Goal: Transaction & Acquisition: Download file/media

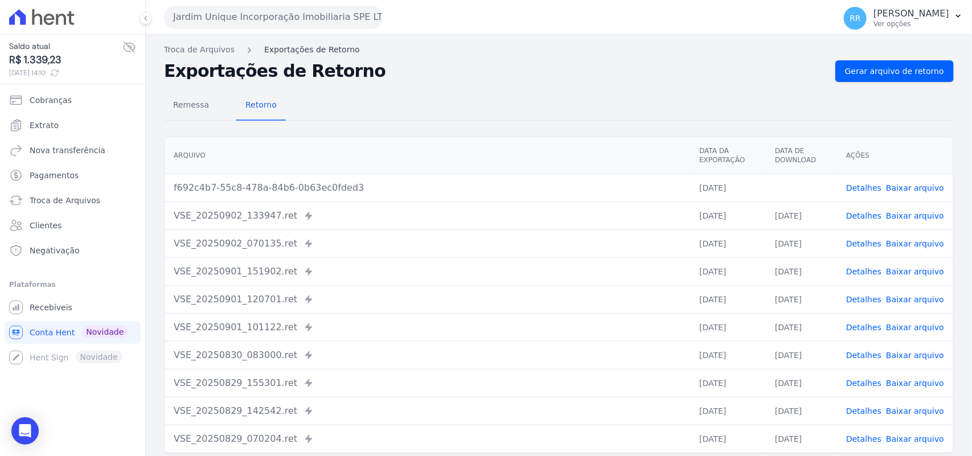
drag, startPoint x: 412, startPoint y: 111, endPoint x: 276, endPoint y: 53, distance: 147.4
click at [412, 111] on div "Remessa Retorno" at bounding box center [559, 106] width 790 height 30
click at [260, 7] on button "Jardim Unique Incorporação Imobiliaria SPE LTDA" at bounding box center [273, 17] width 219 height 23
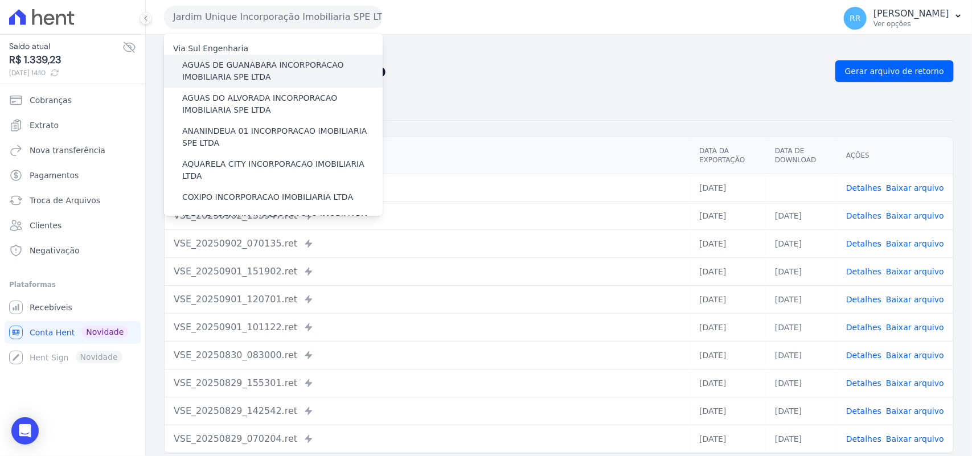
click at [274, 55] on div "AGUAS DE GUANABARA INCORPORACAO IMOBILIARIA SPE LTDA" at bounding box center [273, 71] width 219 height 33
click at [266, 61] on label "AGUAS DE GUANABARA INCORPORACAO IMOBILIARIA SPE LTDA" at bounding box center [282, 71] width 200 height 24
click at [0, 0] on input "AGUAS DE GUANABARA INCORPORACAO IMOBILIARIA SPE LTDA" at bounding box center [0, 0] width 0 height 0
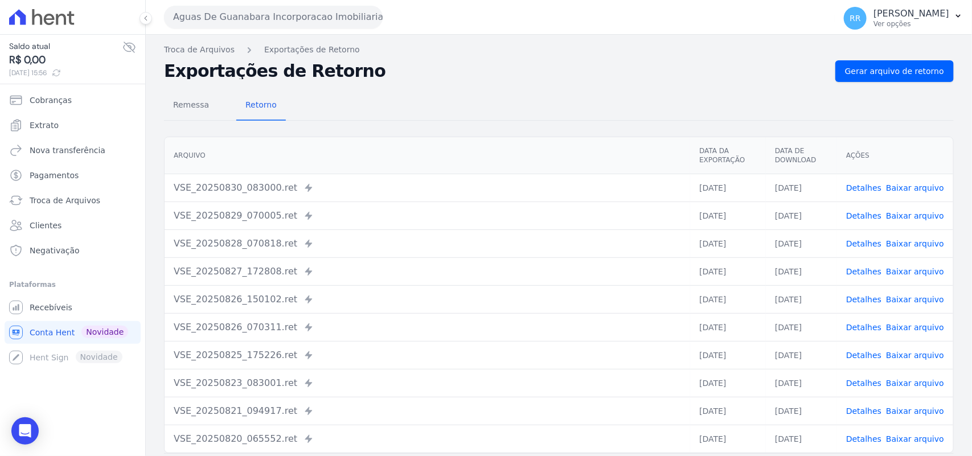
click at [482, 69] on h2 "Exportações de Retorno" at bounding box center [495, 71] width 662 height 16
click at [861, 70] on span "Gerar arquivo de retorno" at bounding box center [894, 70] width 99 height 11
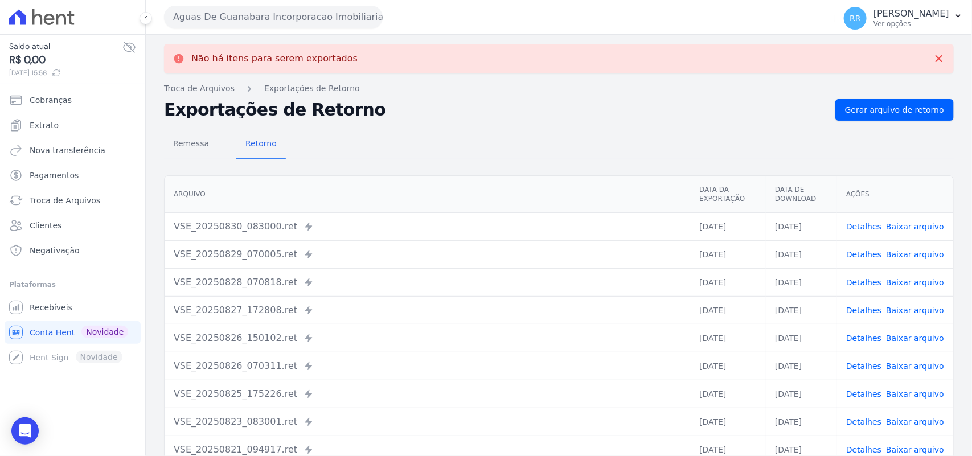
click at [289, 10] on button "Aguas De Guanabara Incorporacao Imobiliaria SPE LTDA" at bounding box center [273, 17] width 219 height 23
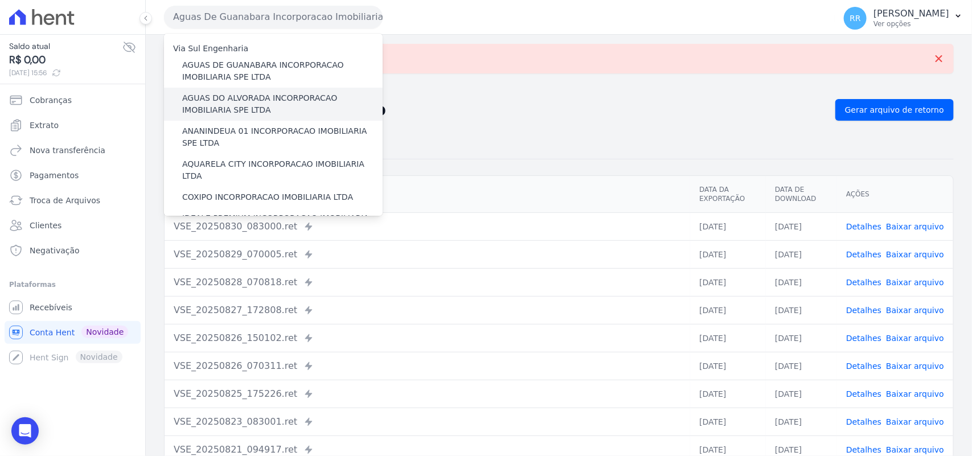
click at [249, 100] on label "AGUAS DO ALVORADA INCORPORACAO IMOBILIARIA SPE LTDA" at bounding box center [282, 104] width 200 height 24
click at [0, 0] on input "AGUAS DO ALVORADA INCORPORACAO IMOBILIARIA SPE LTDA" at bounding box center [0, 0] width 0 height 0
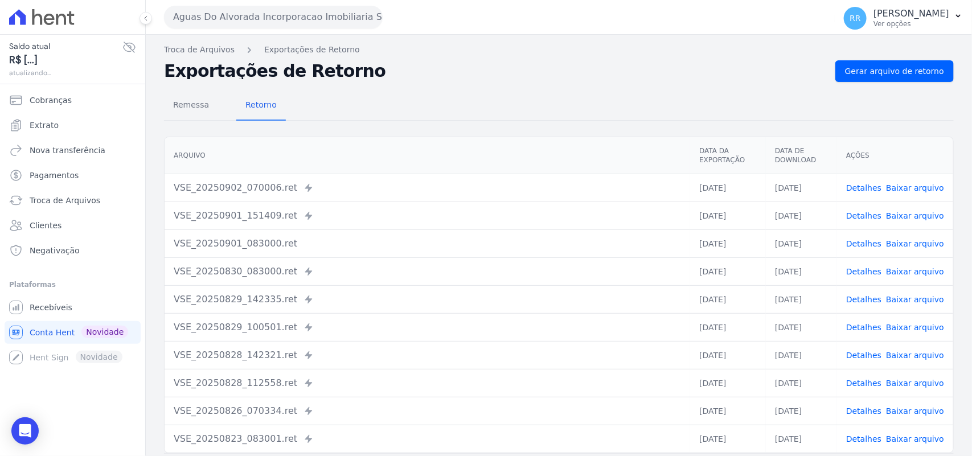
click at [931, 86] on div "Remessa Retorno [GEOGRAPHIC_DATA] Data da Exportação Data de Download Ações VSE…" at bounding box center [559, 288] width 790 height 412
click at [931, 77] on span "Gerar arquivo de retorno" at bounding box center [894, 70] width 99 height 11
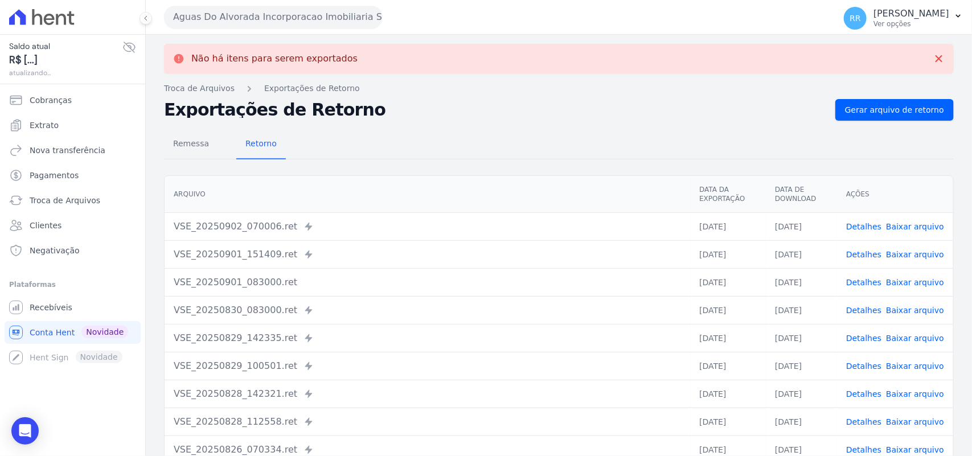
click at [276, 23] on button "Aguas Do Alvorada Incorporacao Imobiliaria SPE LTDA" at bounding box center [273, 17] width 219 height 23
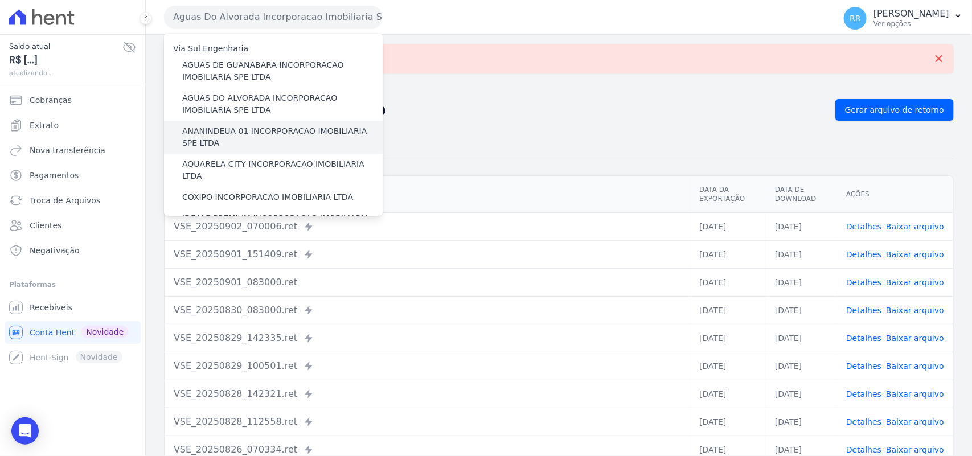
click at [263, 133] on label "ANANINDEUA 01 INCORPORACAO IMOBILIARIA SPE LTDA" at bounding box center [282, 137] width 200 height 24
click at [0, 0] on input "ANANINDEUA 01 INCORPORACAO IMOBILIARIA SPE LTDA" at bounding box center [0, 0] width 0 height 0
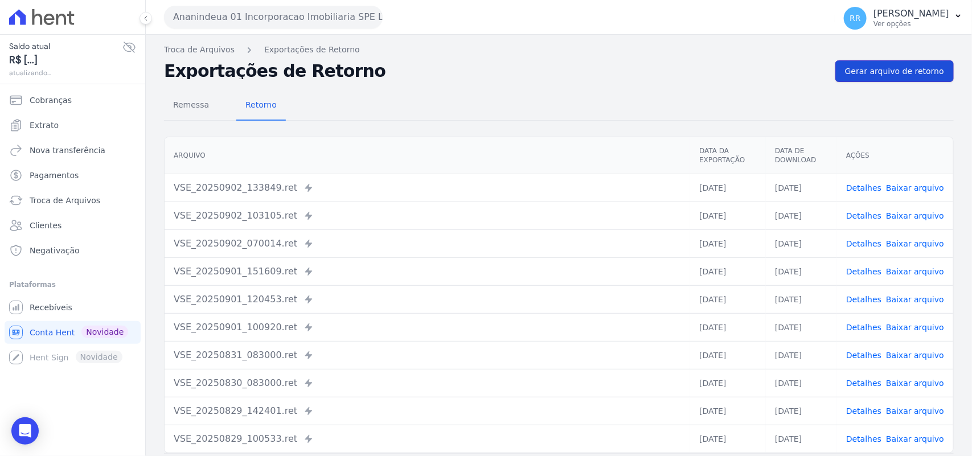
click at [867, 80] on link "Gerar arquivo de retorno" at bounding box center [894, 71] width 118 height 22
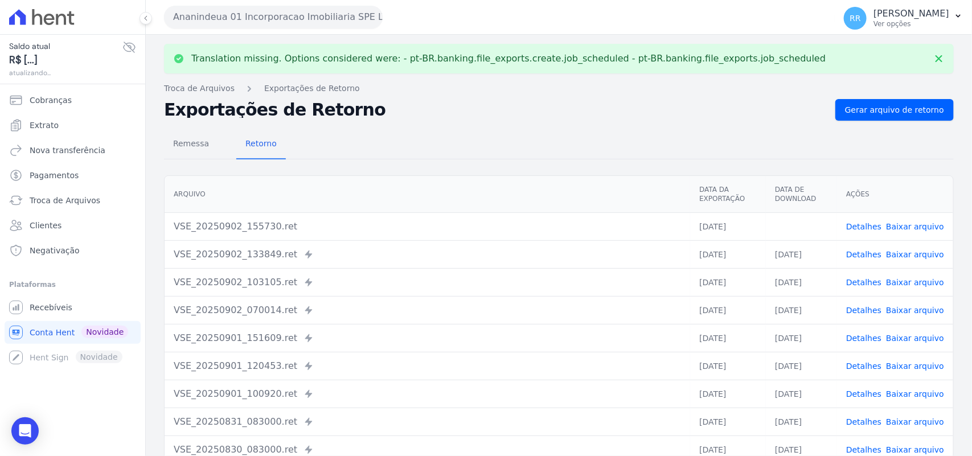
click at [903, 234] on td "Detalhes Baixar arquivo" at bounding box center [895, 226] width 116 height 28
click at [909, 231] on link "Baixar arquivo" at bounding box center [915, 226] width 58 height 9
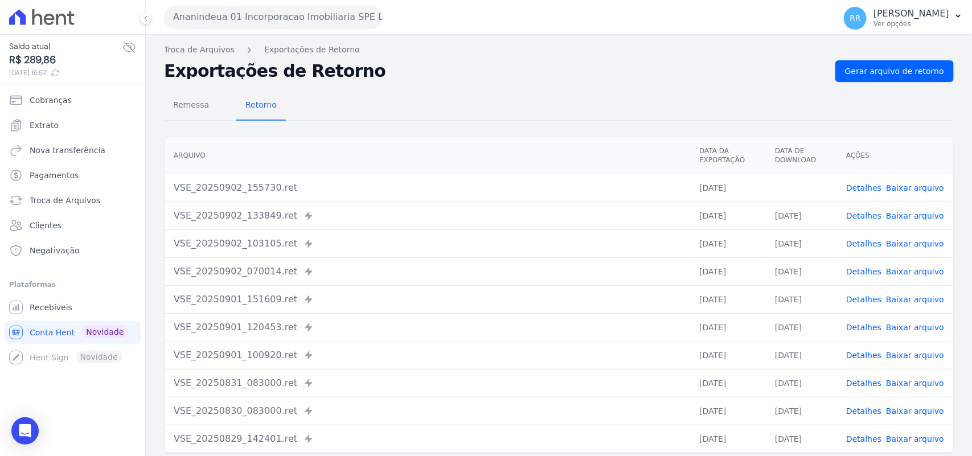
click at [605, 69] on h2 "Exportações de Retorno" at bounding box center [495, 71] width 662 height 16
click at [224, 17] on button "Ananindeua 01 Incorporacao Imobiliaria SPE LTDA" at bounding box center [273, 17] width 219 height 23
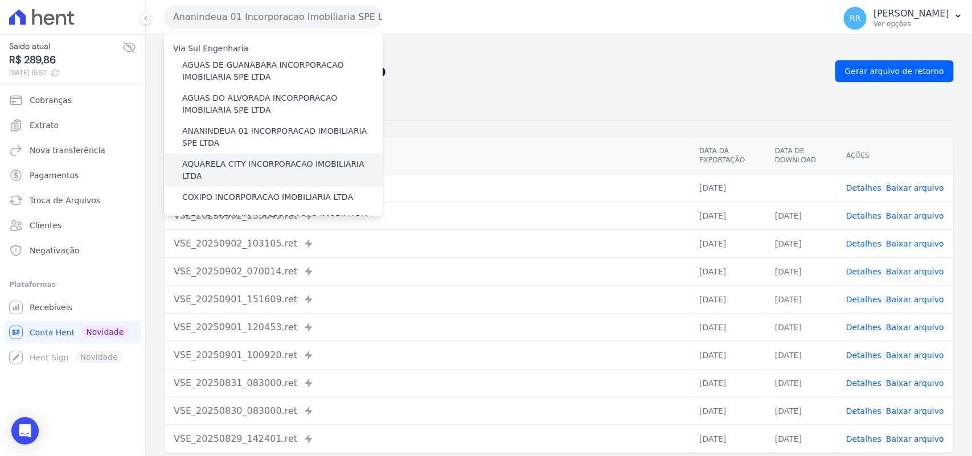
click at [211, 167] on label "AQUARELA CITY INCORPORACAO IMOBILIARIA LTDA" at bounding box center [282, 170] width 200 height 24
click at [0, 0] on input "AQUARELA CITY INCORPORACAO IMOBILIARIA LTDA" at bounding box center [0, 0] width 0 height 0
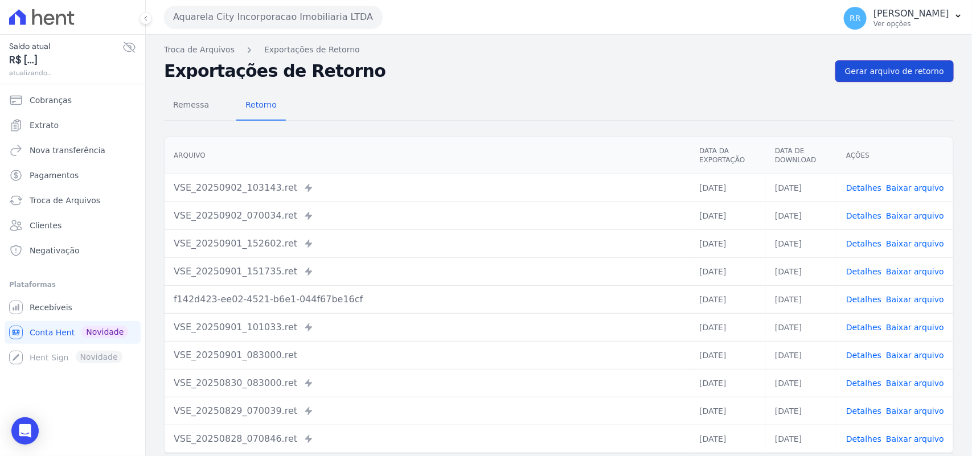
click at [897, 72] on span "Gerar arquivo de retorno" at bounding box center [894, 70] width 99 height 11
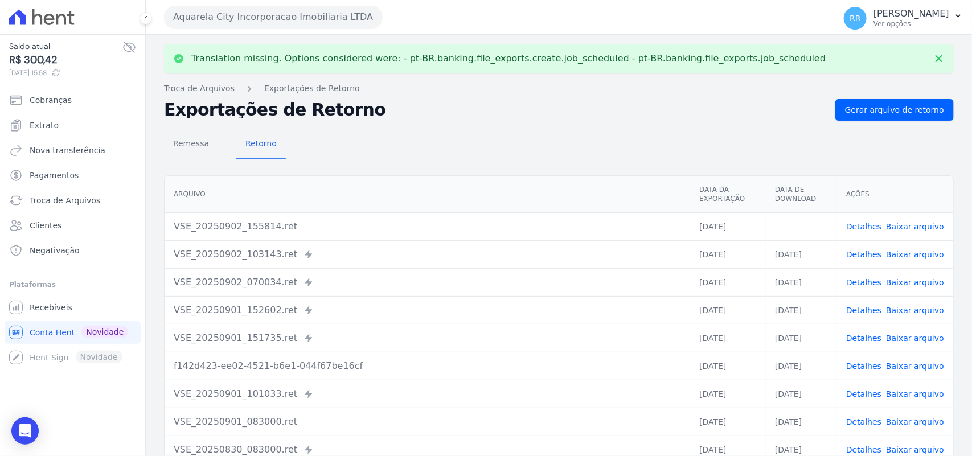
click at [914, 225] on link "Baixar arquivo" at bounding box center [915, 226] width 58 height 9
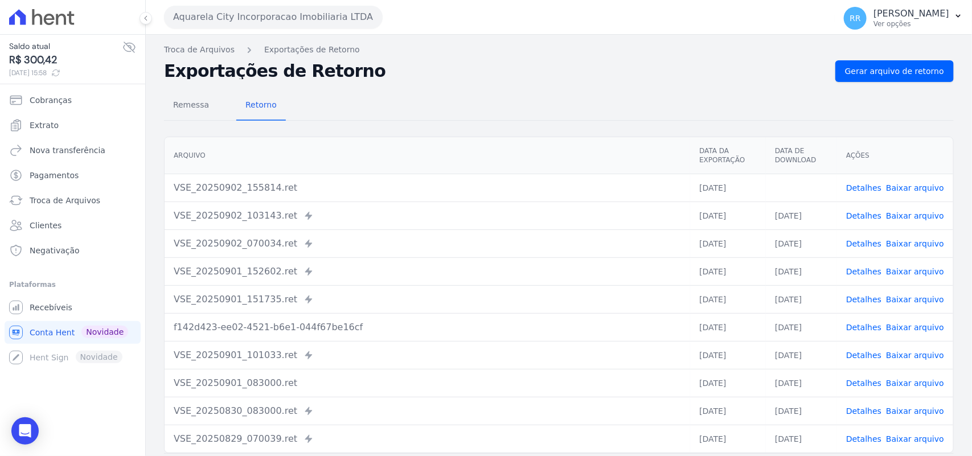
click at [484, 98] on div "Remessa Retorno" at bounding box center [559, 106] width 790 height 30
click at [286, 20] on button "Aquarela City Incorporacao Imobiliaria LTDA" at bounding box center [273, 17] width 219 height 23
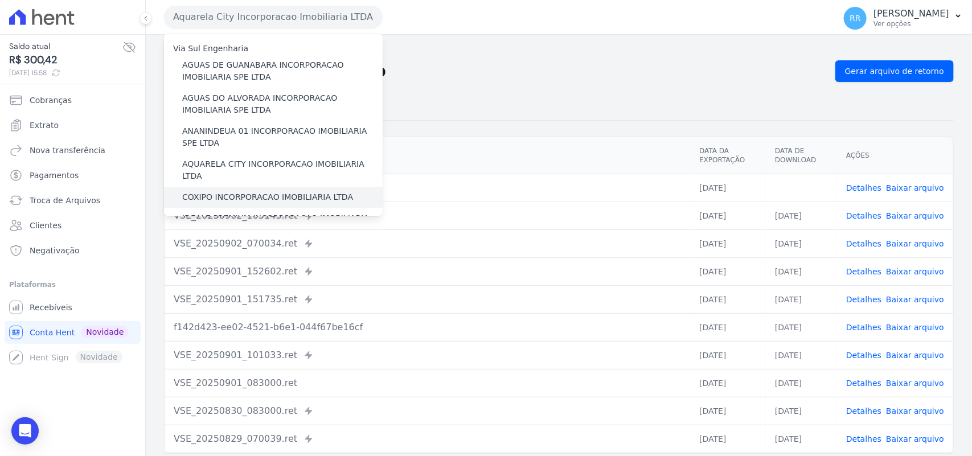
click at [222, 191] on label "COXIPO INCORPORACAO IMOBILIARIA LTDA" at bounding box center [267, 197] width 171 height 12
click at [0, 0] on input "COXIPO INCORPORACAO IMOBILIARIA LTDA" at bounding box center [0, 0] width 0 height 0
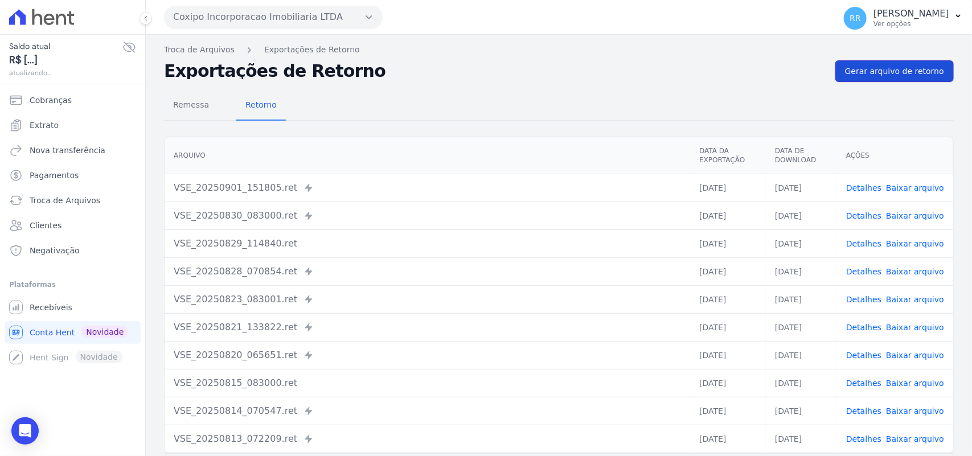
click at [898, 72] on span "Gerar arquivo de retorno" at bounding box center [894, 70] width 99 height 11
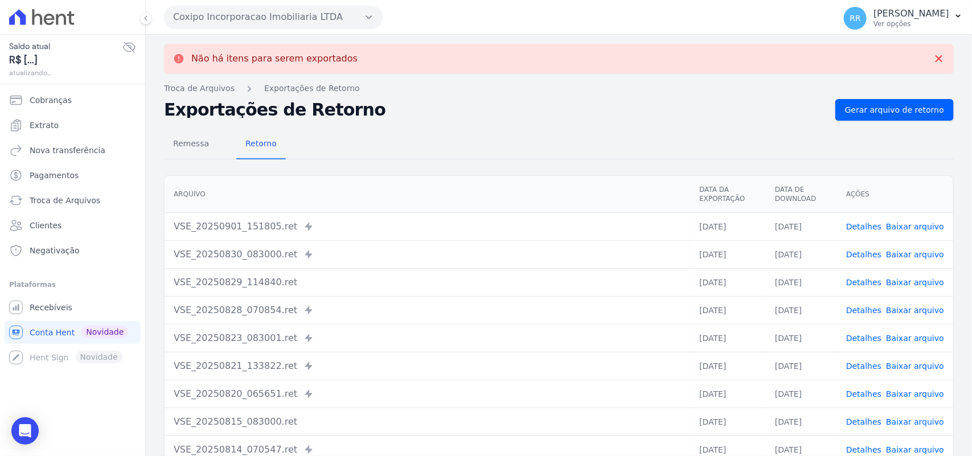
click at [339, 20] on button "Coxipo Incorporacao Imobiliaria LTDA" at bounding box center [273, 17] width 219 height 23
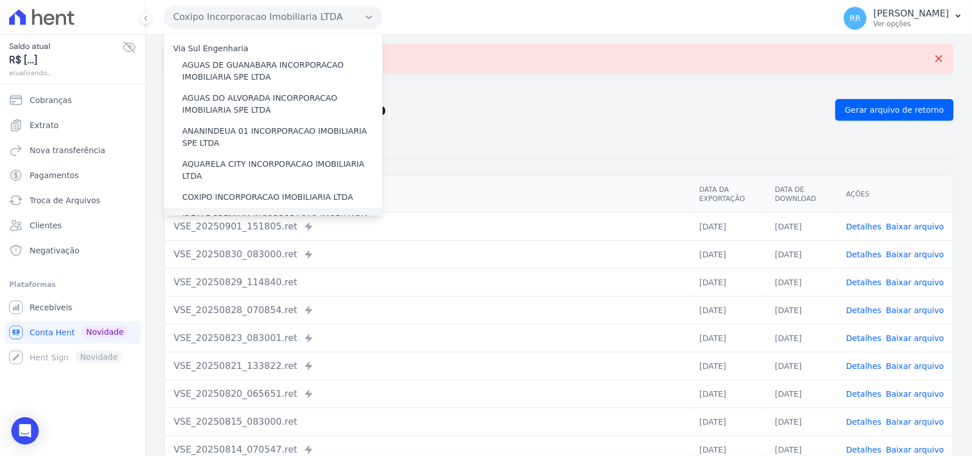
click at [213, 212] on label "IDEALE PREMIUM INCORPORACAO IMOBILIARIA LTDA" at bounding box center [282, 224] width 200 height 24
click at [0, 0] on input "IDEALE PREMIUM INCORPORACAO IMOBILIARIA LTDA" at bounding box center [0, 0] width 0 height 0
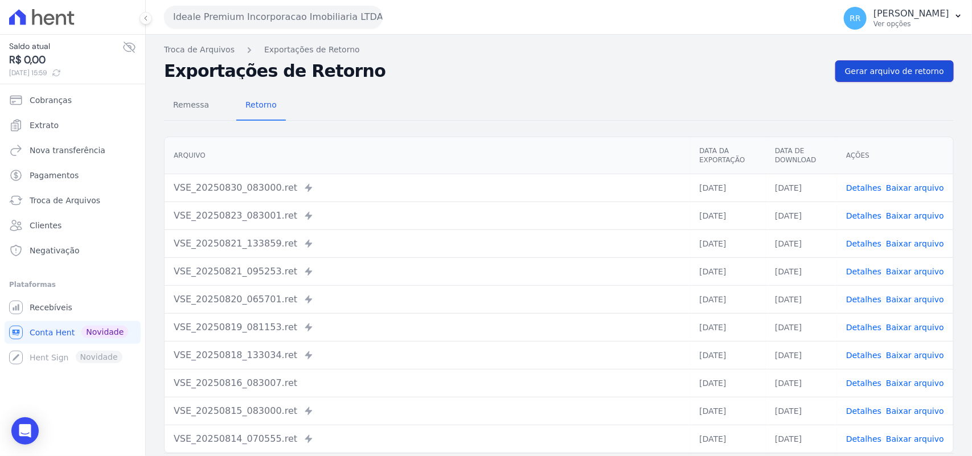
click at [841, 75] on link "Gerar arquivo de retorno" at bounding box center [894, 71] width 118 height 22
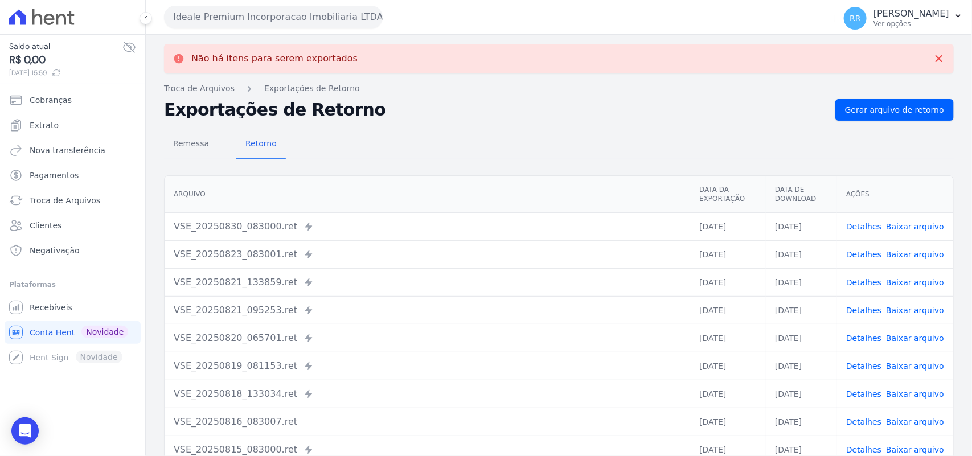
click at [277, 18] on button "Ideale Premium Incorporacao Imobiliaria LTDA" at bounding box center [273, 17] width 219 height 23
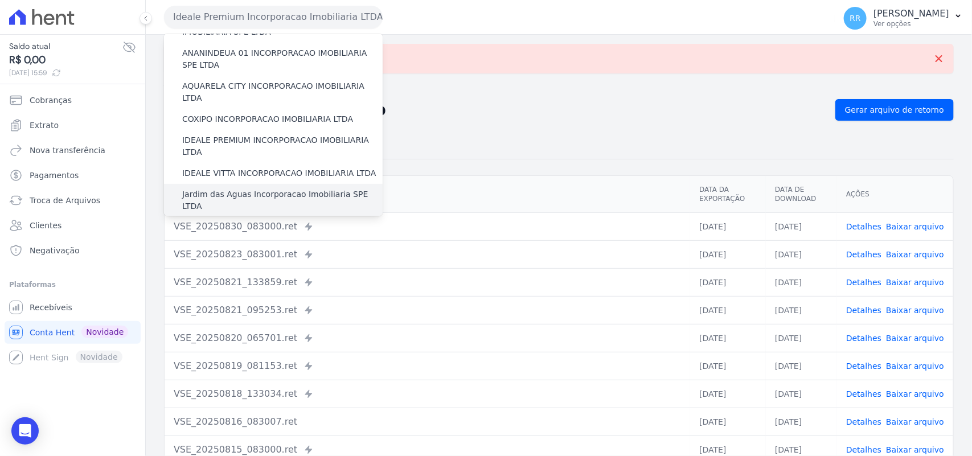
scroll to position [118, 0]
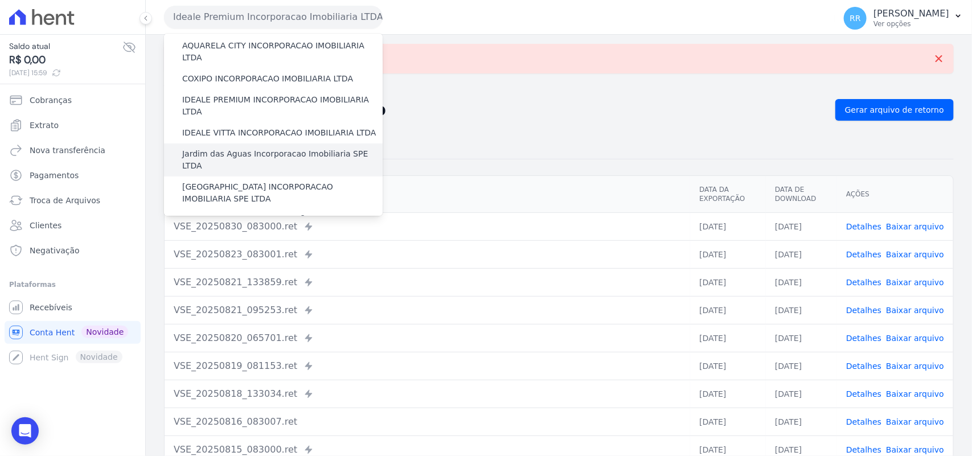
click at [229, 148] on label "Jardim das Aguas Incorporacao Imobiliaria SPE LTDA" at bounding box center [282, 160] width 200 height 24
click at [0, 0] on input "Jardim das Aguas Incorporacao Imobiliaria SPE LTDA" at bounding box center [0, 0] width 0 height 0
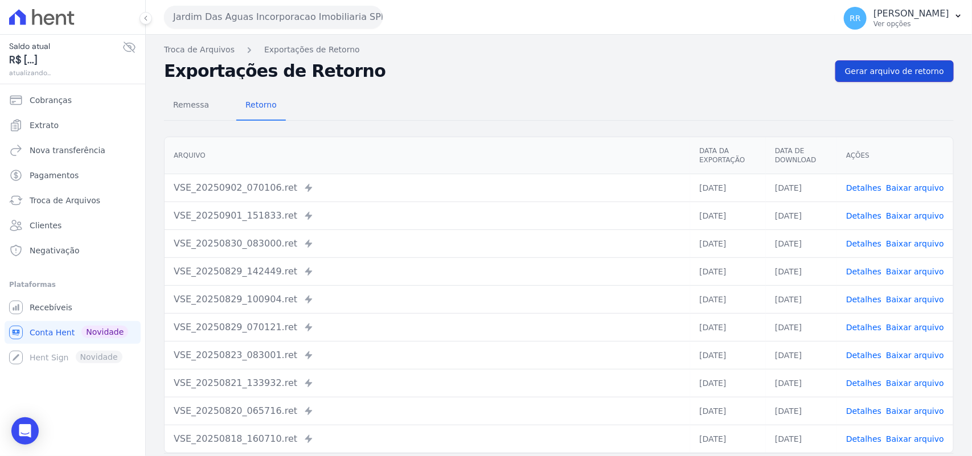
click at [897, 67] on span "Gerar arquivo de retorno" at bounding box center [894, 70] width 99 height 11
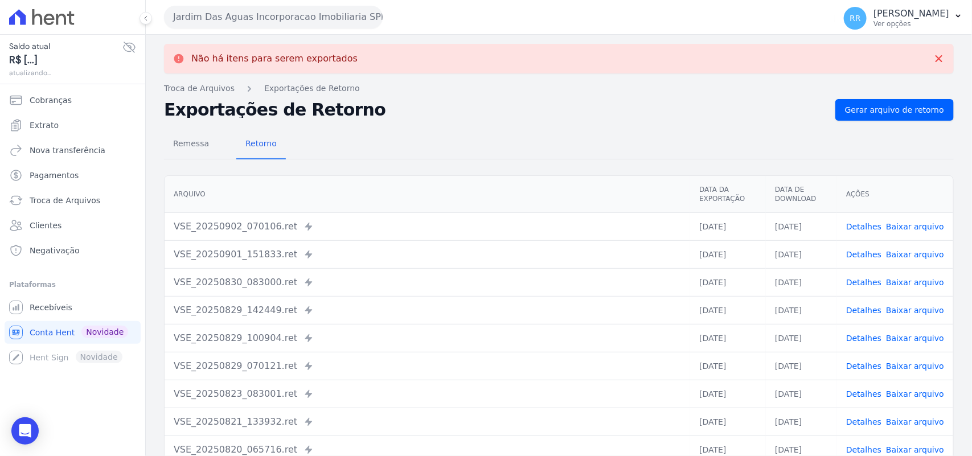
click at [275, 17] on button "Jardim Das Aguas Incorporacao Imobiliaria SPE LTDA" at bounding box center [273, 17] width 219 height 23
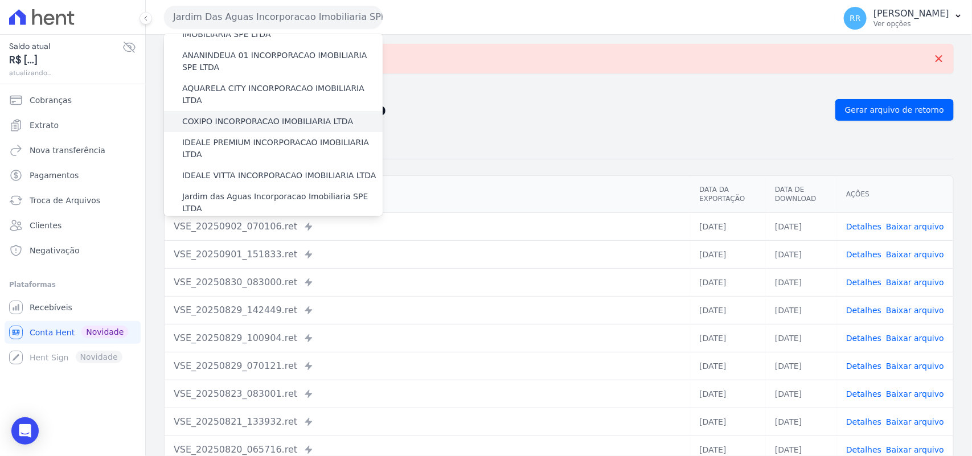
scroll to position [166, 0]
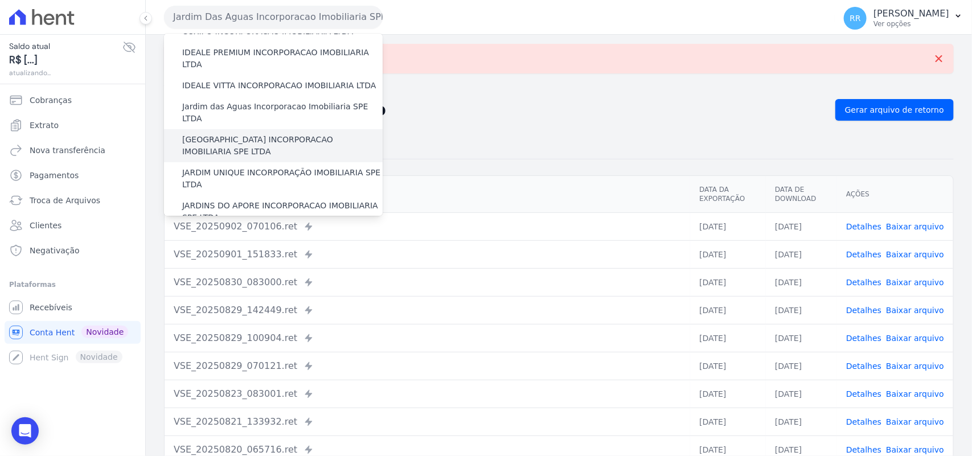
click at [257, 134] on label "[GEOGRAPHIC_DATA] INCORPORACAO IMOBILIARIA SPE LTDA" at bounding box center [282, 146] width 200 height 24
click at [0, 0] on input "[GEOGRAPHIC_DATA] INCORPORACAO IMOBILIARIA SPE LTDA" at bounding box center [0, 0] width 0 height 0
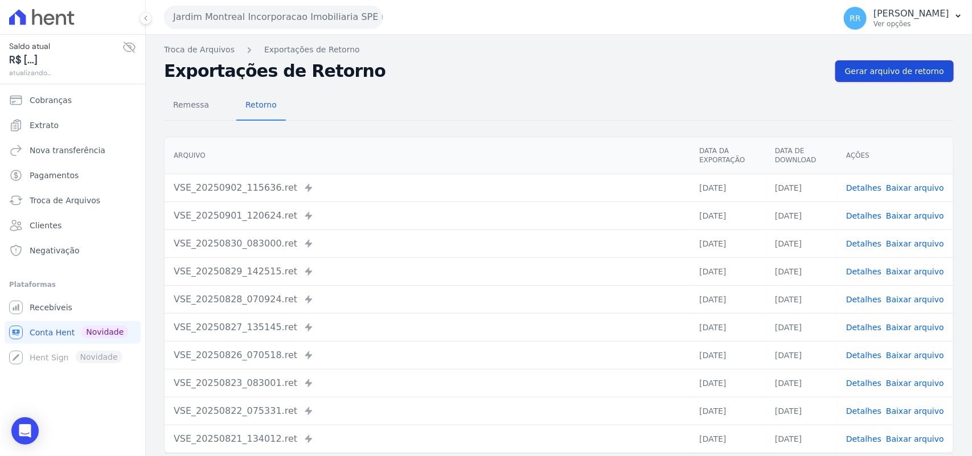
click at [862, 69] on span "Gerar arquivo de retorno" at bounding box center [894, 70] width 99 height 11
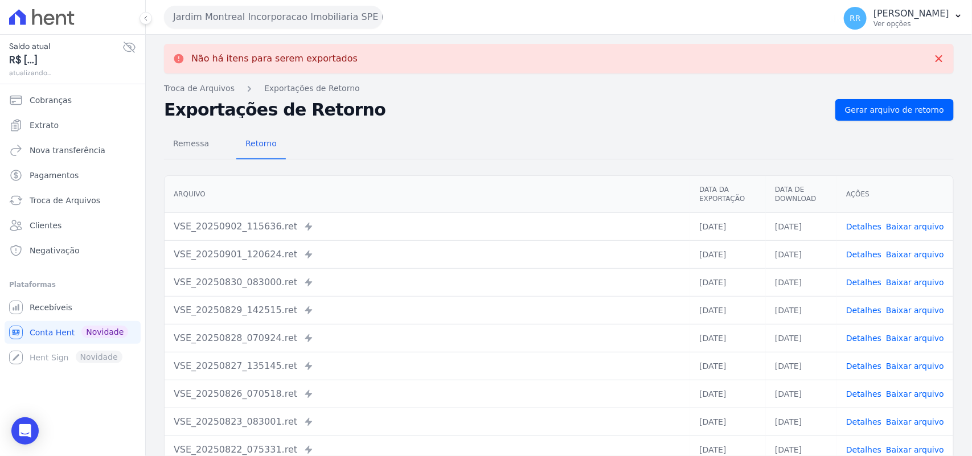
click at [222, 10] on button "Jardim Montreal Incorporacao Imobiliaria SPE LTDA" at bounding box center [273, 17] width 219 height 23
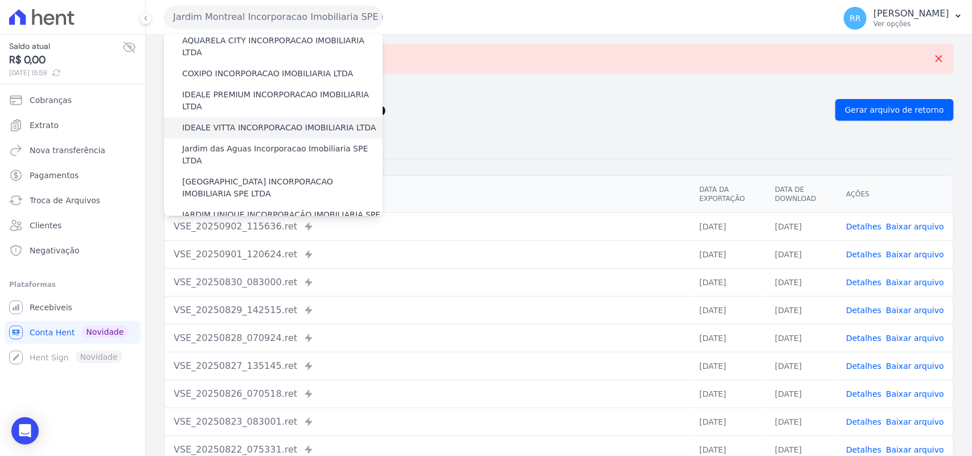
scroll to position [142, 0]
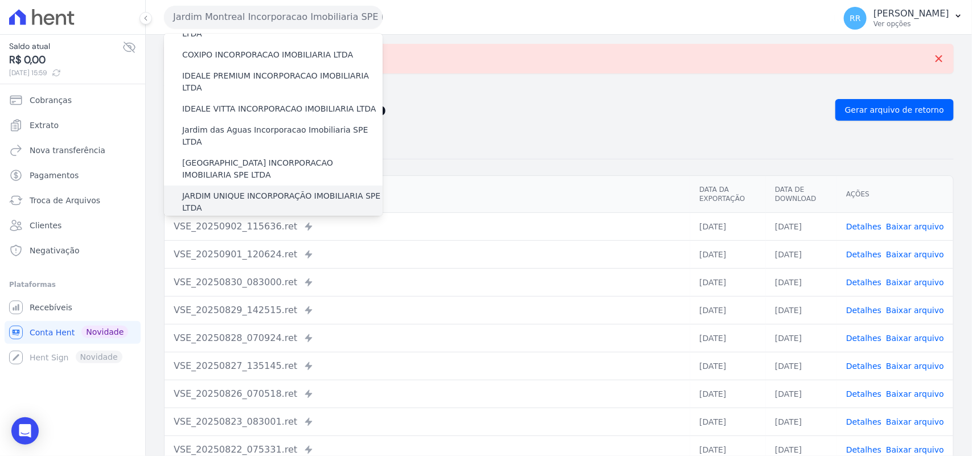
click at [232, 190] on label "JARDIM UNIQUE INCORPORAÇÃO IMOBILIARIA SPE LTDA" at bounding box center [282, 202] width 200 height 24
click at [0, 0] on input "JARDIM UNIQUE INCORPORAÇÃO IMOBILIARIA SPE LTDA" at bounding box center [0, 0] width 0 height 0
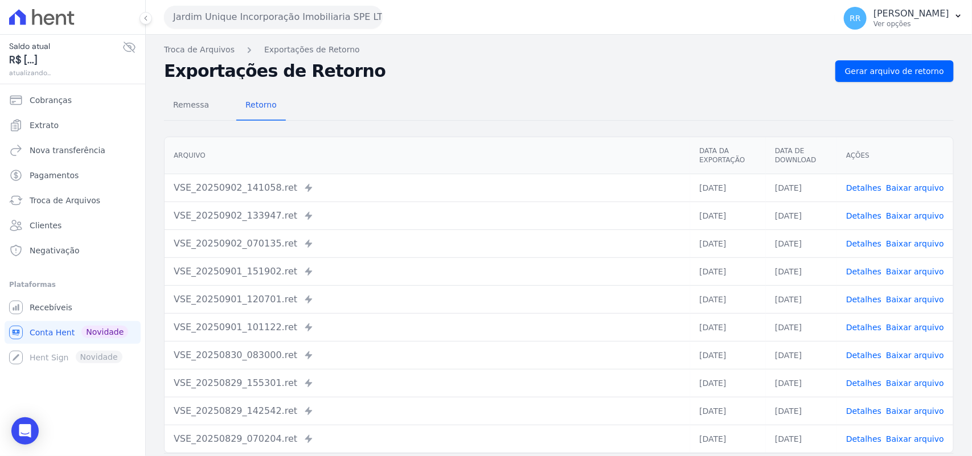
drag, startPoint x: 826, startPoint y: 59, endPoint x: 835, endPoint y: 59, distance: 9.1
click at [829, 59] on div "Troca de Arquivos Exportações de Retorno Exportações de Retorno Gerar arquivo d…" at bounding box center [559, 269] width 826 height 468
drag, startPoint x: 835, startPoint y: 59, endPoint x: 852, endPoint y: 69, distance: 19.7
click at [837, 59] on div "Troca de Arquivos Exportações de Retorno Exportações de Retorno Gerar arquivo d…" at bounding box center [559, 269] width 826 height 468
click at [854, 72] on span "Gerar arquivo de retorno" at bounding box center [894, 70] width 99 height 11
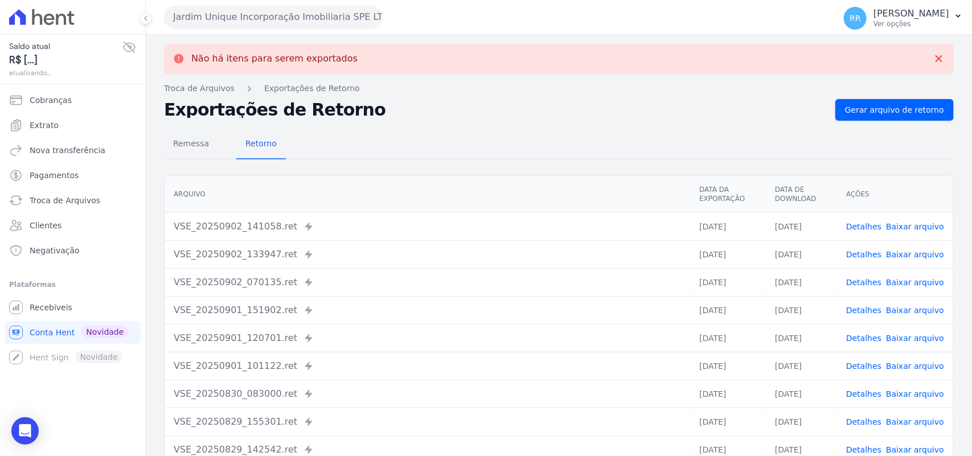
click at [285, 15] on button "Jardim Unique Incorporação Imobiliaria SPE LTDA" at bounding box center [273, 17] width 219 height 23
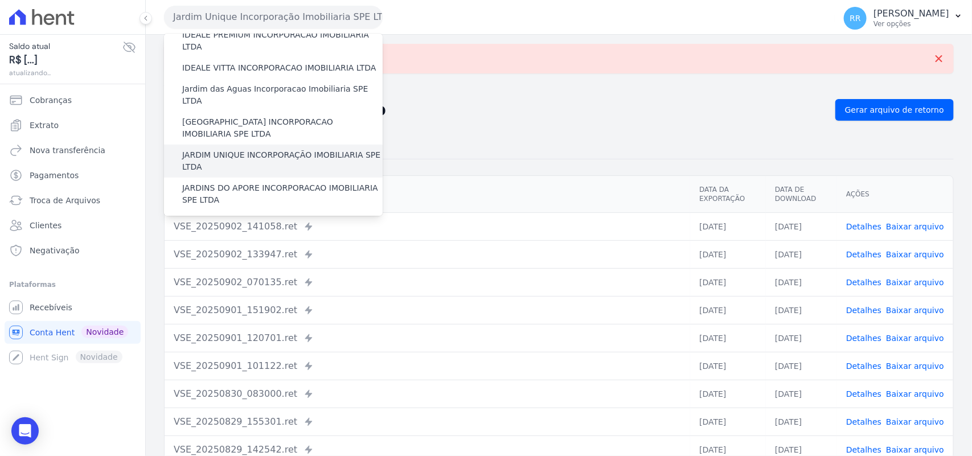
scroll to position [190, 0]
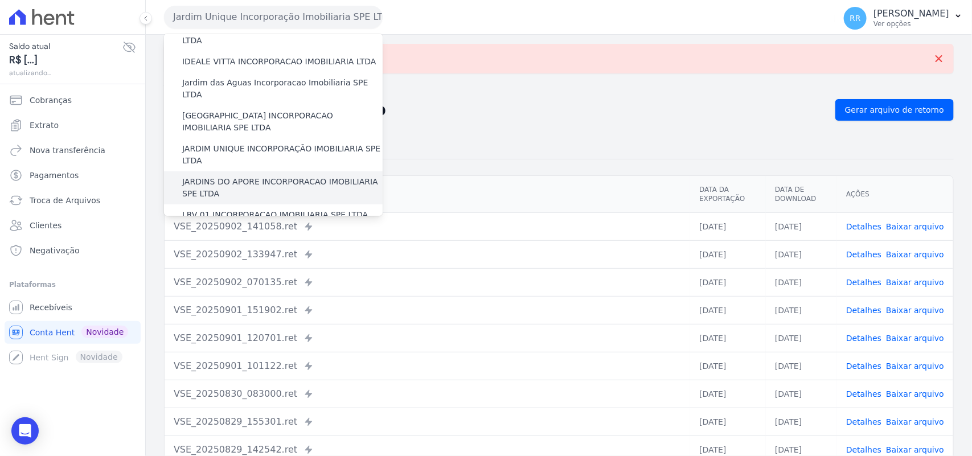
click at [240, 176] on label "JARDINS DO APORE INCORPORACAO IMOBILIARIA SPE LTDA" at bounding box center [282, 188] width 200 height 24
click at [0, 0] on input "JARDINS DO APORE INCORPORACAO IMOBILIARIA SPE LTDA" at bounding box center [0, 0] width 0 height 0
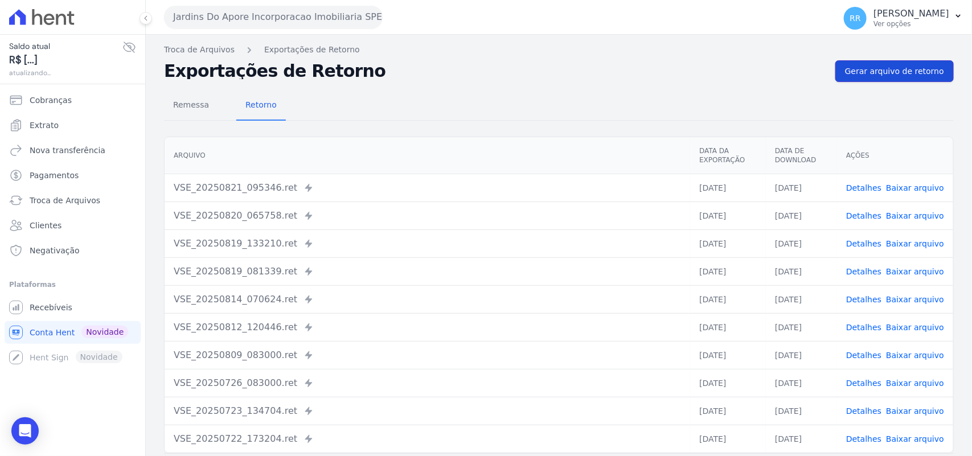
click at [900, 70] on span "Gerar arquivo de retorno" at bounding box center [894, 70] width 99 height 11
click at [879, 74] on span "Gerar arquivo de retorno" at bounding box center [894, 70] width 99 height 11
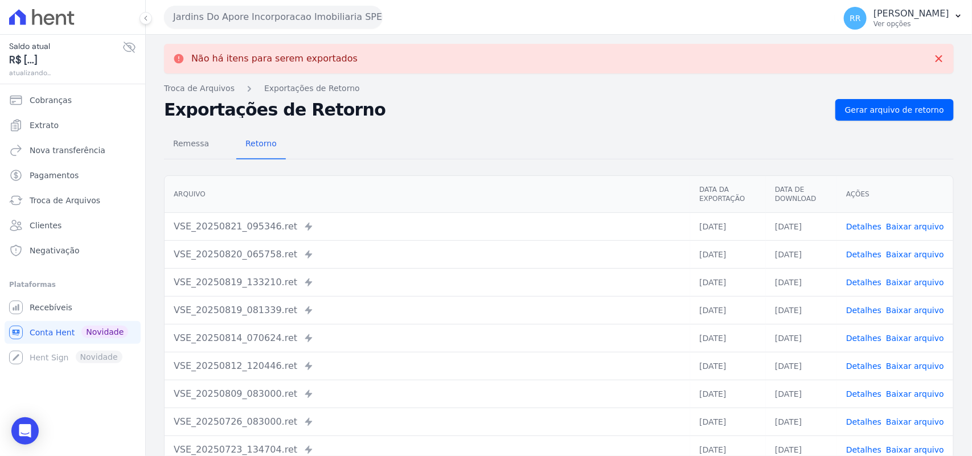
click at [239, 16] on button "Jardins Do Apore Incorporacao Imobiliaria SPE LTDA" at bounding box center [273, 17] width 219 height 23
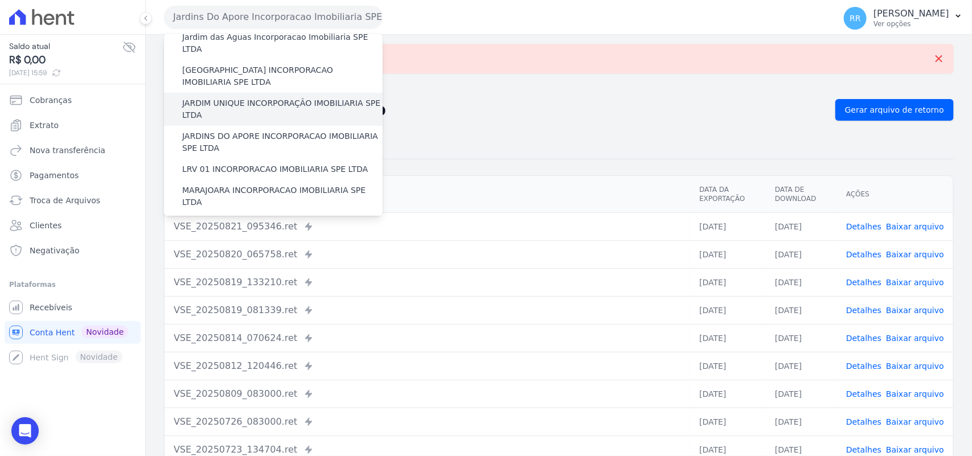
scroll to position [237, 0]
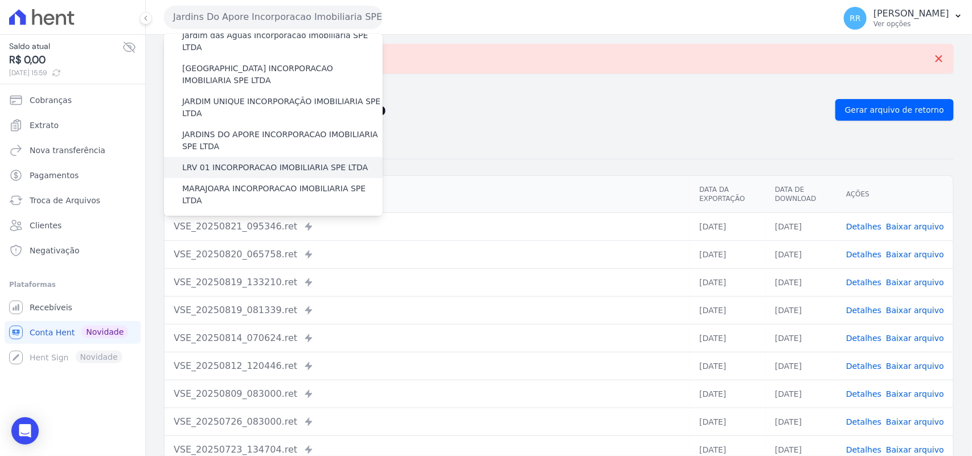
click at [259, 162] on label "LRV 01 INCORPORACAO IMOBILIARIA SPE LTDA" at bounding box center [275, 168] width 186 height 12
click at [0, 0] on input "LRV 01 INCORPORACAO IMOBILIARIA SPE LTDA" at bounding box center [0, 0] width 0 height 0
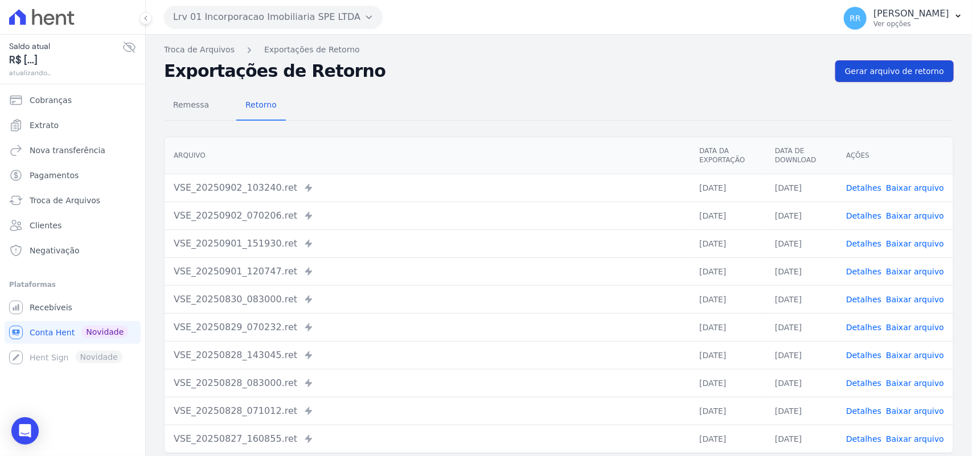
click at [874, 68] on span "Gerar arquivo de retorno" at bounding box center [894, 70] width 99 height 11
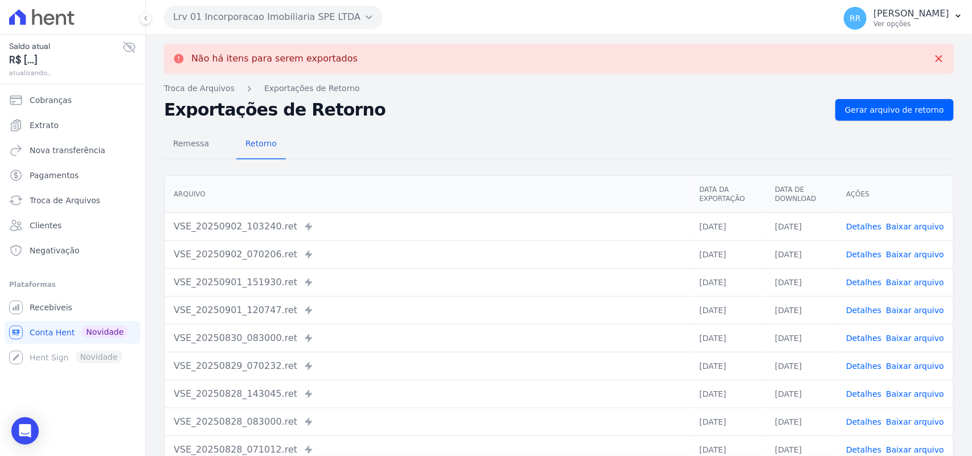
click at [288, 24] on button "Lrv 01 Incorporacao Imobiliaria SPE LTDA" at bounding box center [273, 17] width 219 height 23
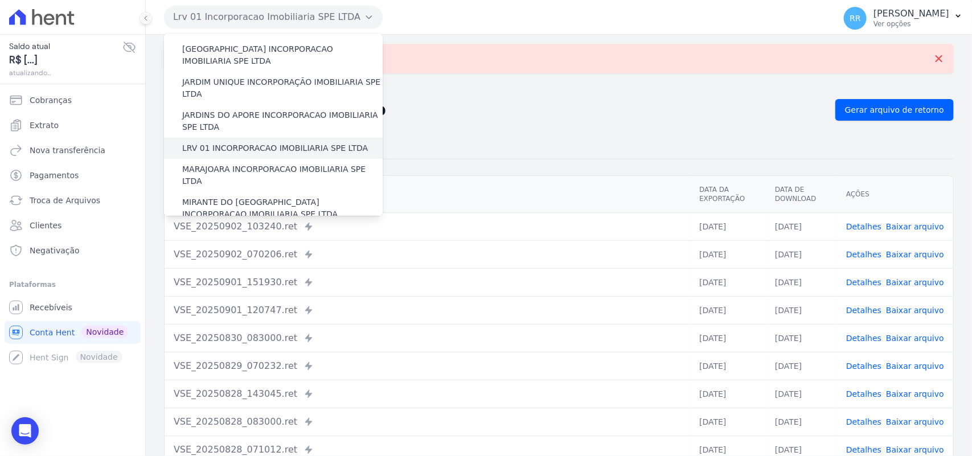
scroll to position [285, 0]
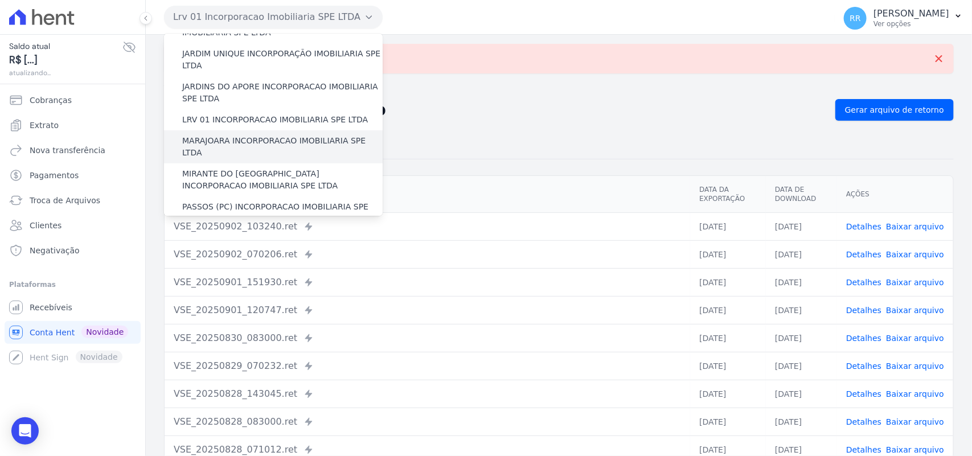
click at [260, 135] on label "MARAJOARA INCORPORACAO IMOBILIARIA SPE LTDA" at bounding box center [282, 147] width 200 height 24
click at [0, 0] on input "MARAJOARA INCORPORACAO IMOBILIARIA SPE LTDA" at bounding box center [0, 0] width 0 height 0
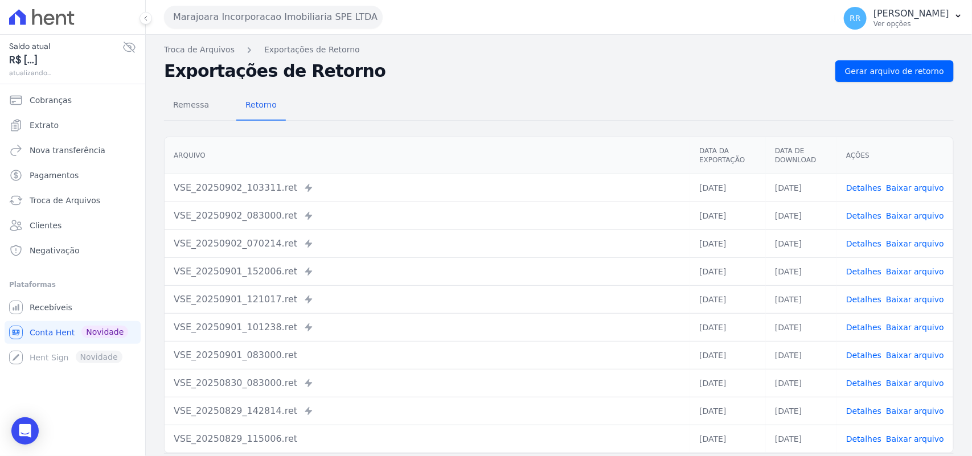
click at [920, 84] on div "Remessa Retorno [GEOGRAPHIC_DATA] Data da Exportação Data de Download Ações VSE…" at bounding box center [559, 288] width 790 height 412
click at [920, 79] on link "Gerar arquivo de retorno" at bounding box center [894, 71] width 118 height 22
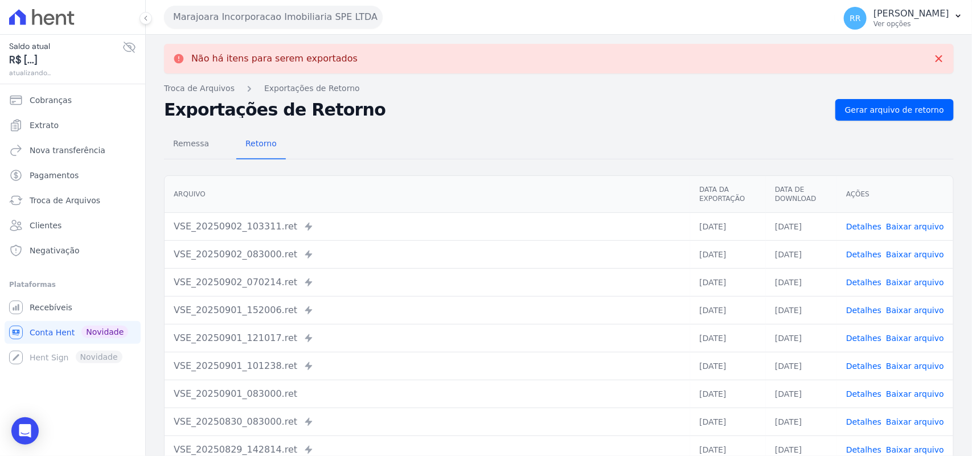
click at [222, 13] on button "Marajoara Incorporacao Imobiliaria SPE LTDA" at bounding box center [273, 17] width 219 height 23
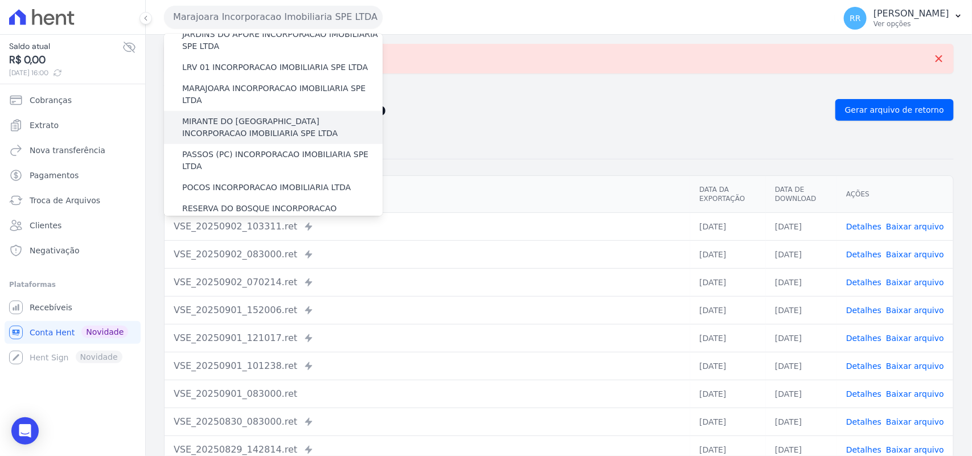
scroll to position [332, 0]
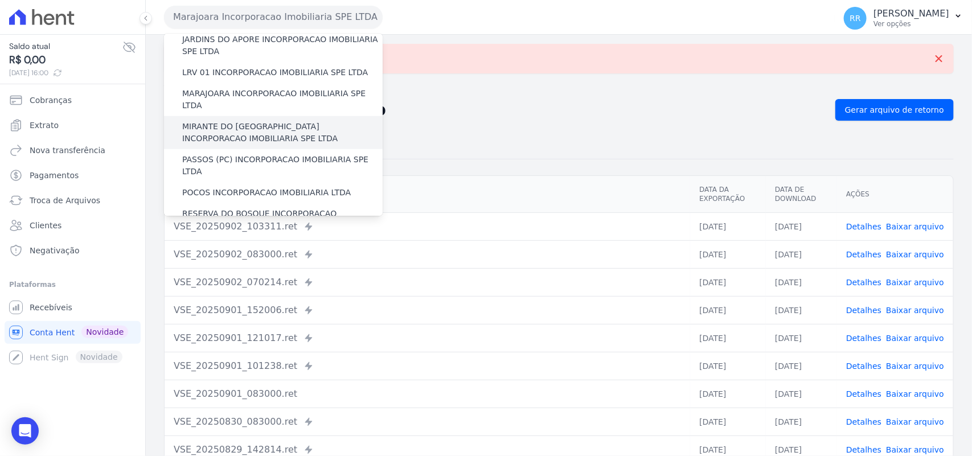
click at [249, 121] on label "MIRANTE DO [GEOGRAPHIC_DATA] INCORPORACAO IMOBILIARIA SPE LTDA" at bounding box center [282, 133] width 200 height 24
click at [0, 0] on input "MIRANTE DO [GEOGRAPHIC_DATA] INCORPORACAO IMOBILIARIA SPE LTDA" at bounding box center [0, 0] width 0 height 0
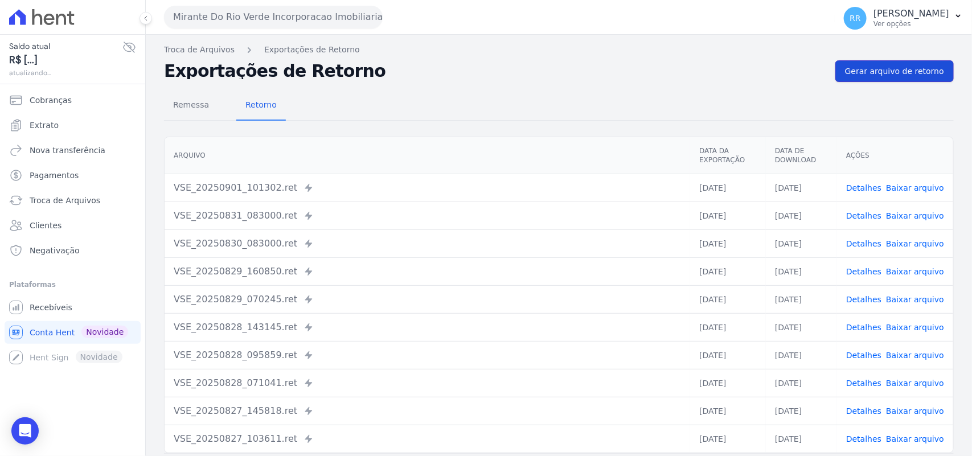
click at [909, 75] on span "Gerar arquivo de retorno" at bounding box center [894, 70] width 99 height 11
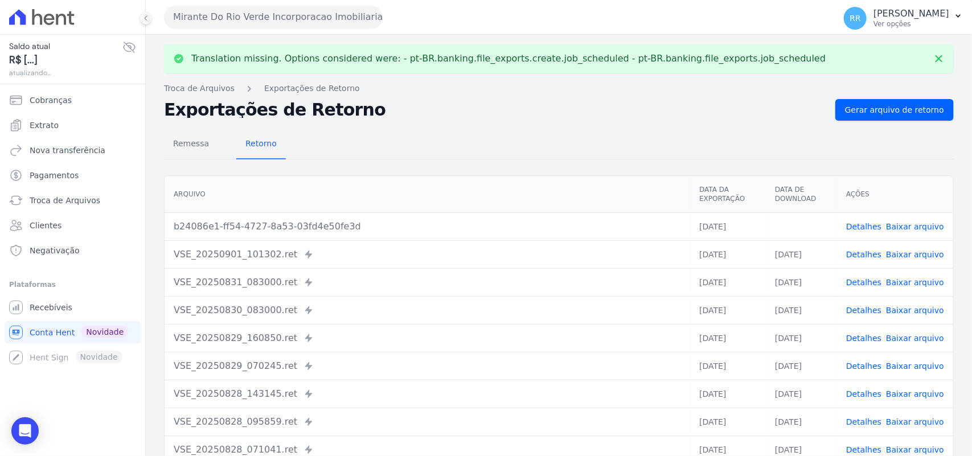
click at [897, 225] on link "Baixar arquivo" at bounding box center [915, 226] width 58 height 9
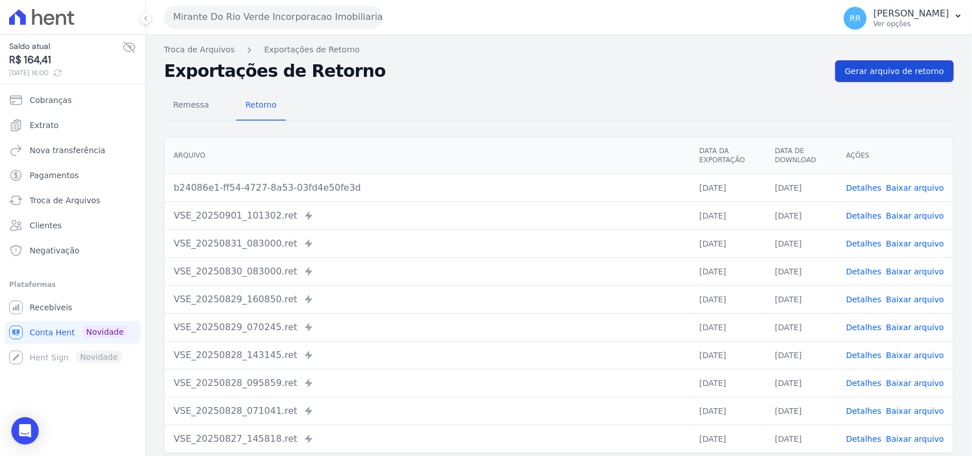
click at [889, 70] on span "Gerar arquivo de retorno" at bounding box center [894, 70] width 99 height 11
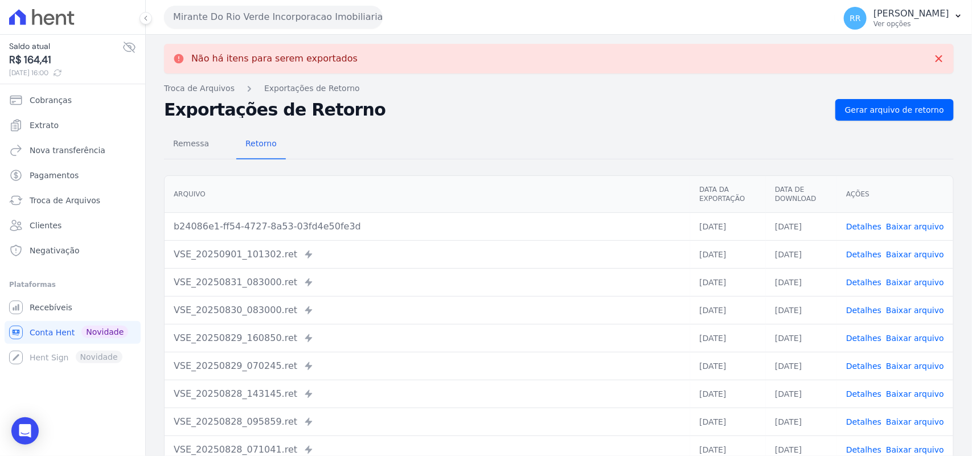
click at [297, 23] on button "Mirante Do Rio Verde Incorporacao Imobiliaria SPE LTDA" at bounding box center [273, 17] width 219 height 23
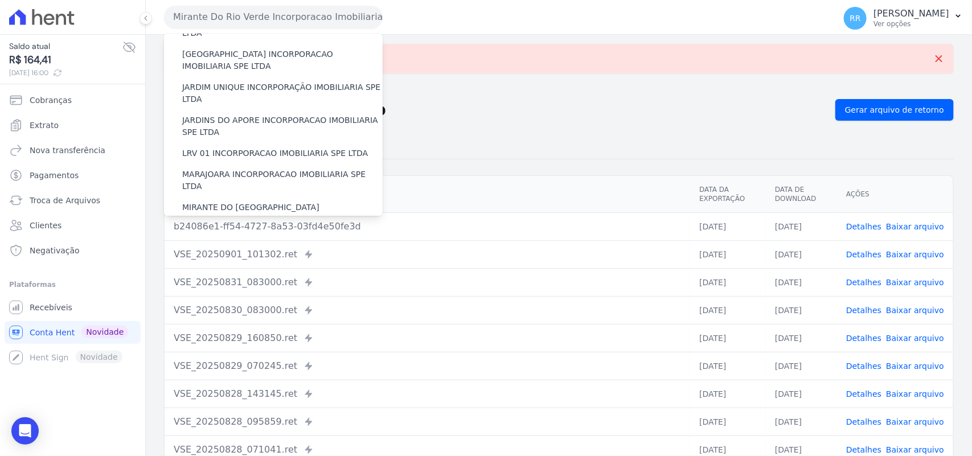
scroll to position [285, 0]
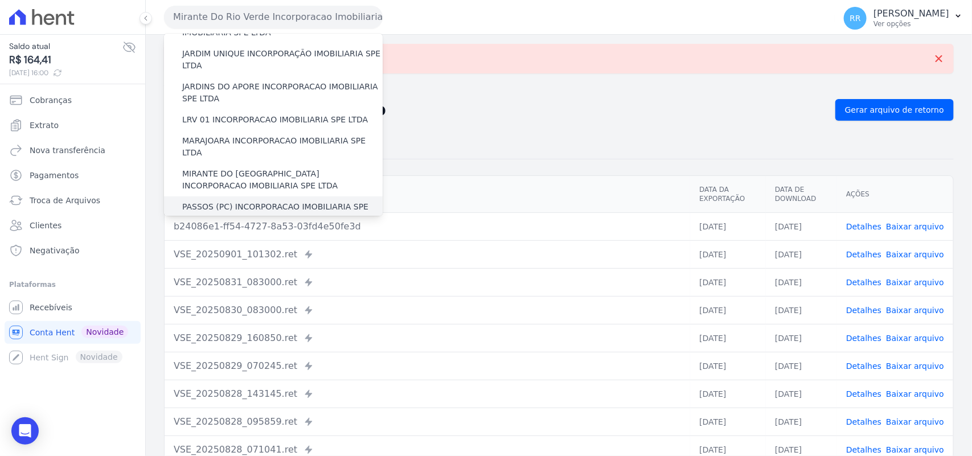
click at [249, 201] on label "PASSOS (PC) INCORPORACAO IMOBILIARIA SPE LTDA" at bounding box center [282, 213] width 200 height 24
click at [0, 0] on input "PASSOS (PC) INCORPORACAO IMOBILIARIA SPE LTDA" at bounding box center [0, 0] width 0 height 0
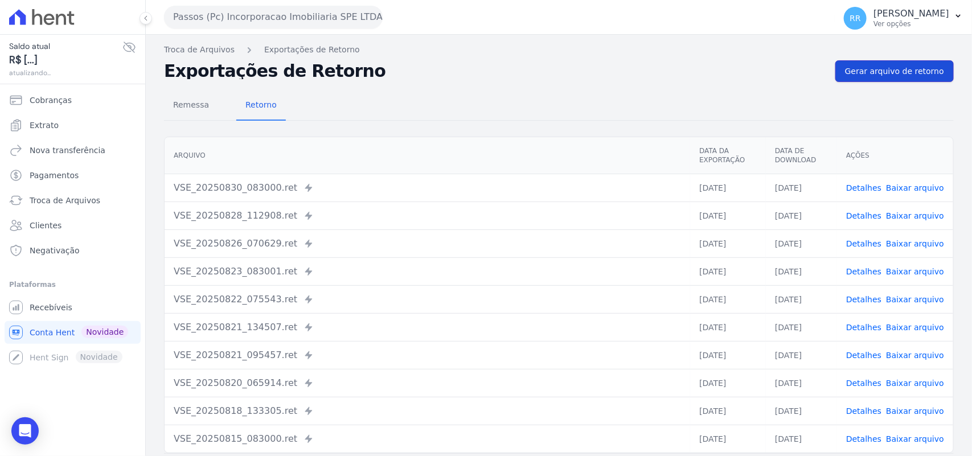
click at [895, 79] on link "Gerar arquivo de retorno" at bounding box center [894, 71] width 118 height 22
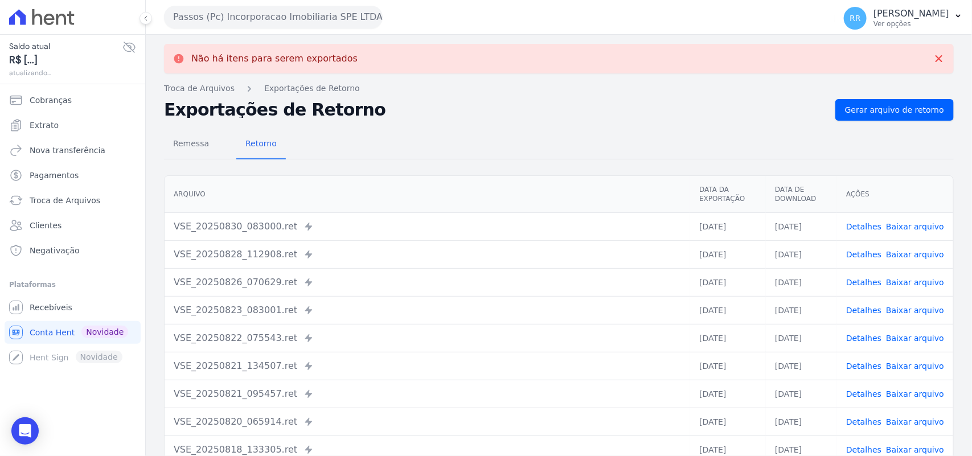
click at [299, 13] on button "Passos (Pc) Incorporacao Imobiliaria SPE LTDA" at bounding box center [273, 17] width 219 height 23
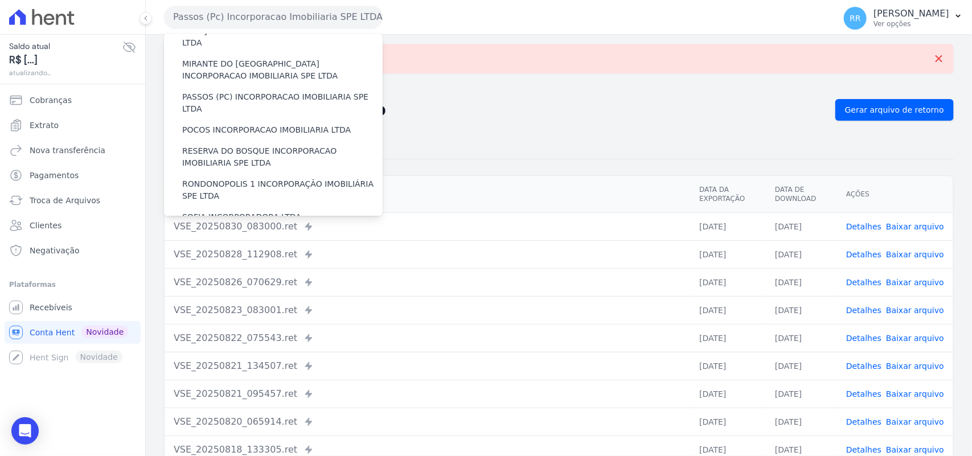
scroll to position [403, 0]
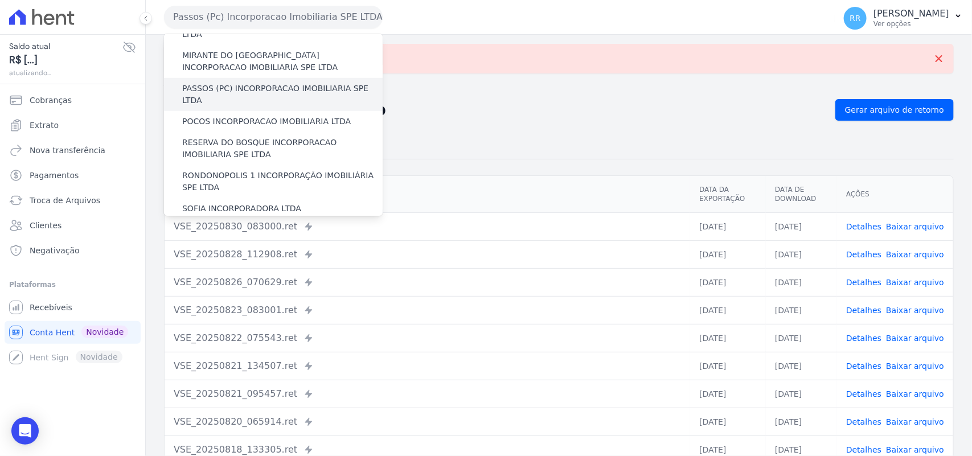
click at [245, 78] on div "PASSOS (PC) INCORPORACAO IMOBILIARIA SPE LTDA" at bounding box center [273, 94] width 219 height 33
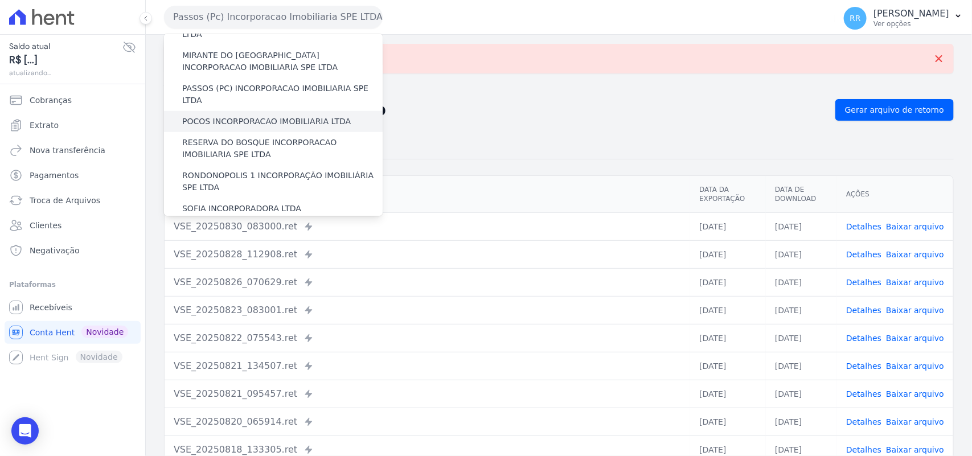
click at [237, 116] on label "POCOS INCORPORACAO IMOBILIARIA LTDA" at bounding box center [266, 122] width 168 height 12
click at [0, 0] on input "POCOS INCORPORACAO IMOBILIARIA LTDA" at bounding box center [0, 0] width 0 height 0
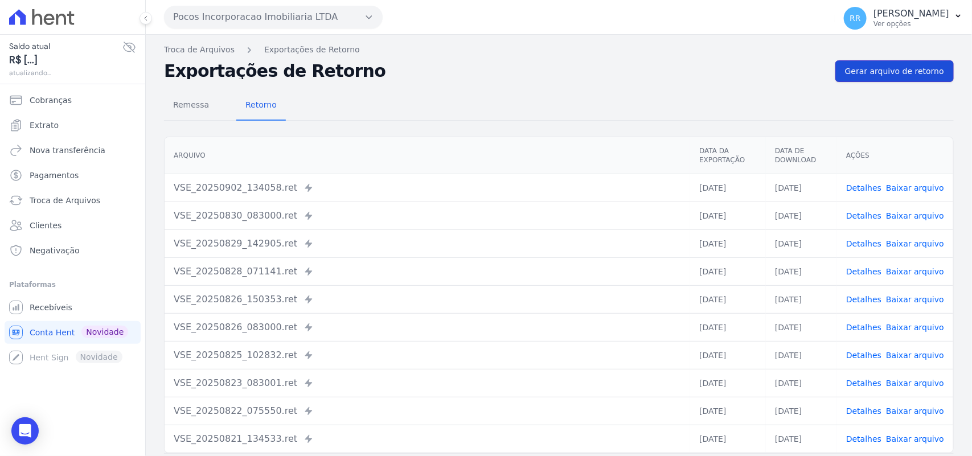
click at [898, 77] on span "Gerar arquivo de retorno" at bounding box center [894, 70] width 99 height 11
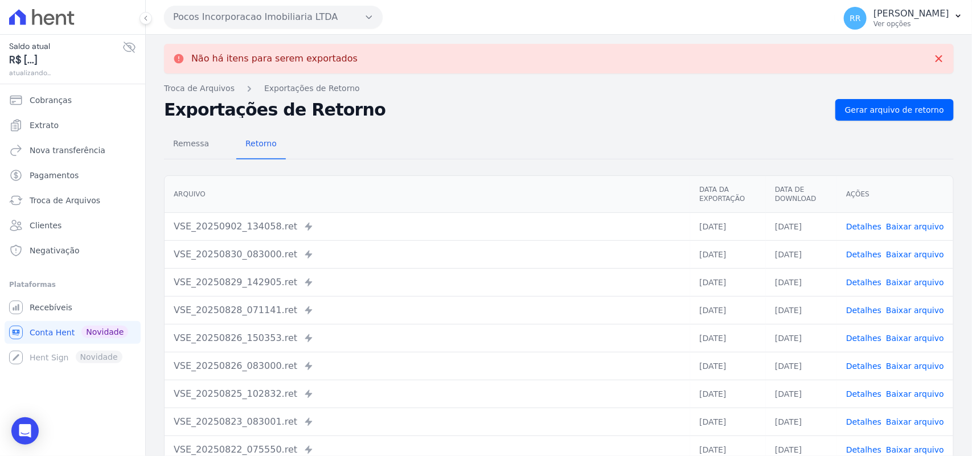
click at [220, 12] on button "Pocos Incorporacao Imobiliaria LTDA" at bounding box center [273, 17] width 219 height 23
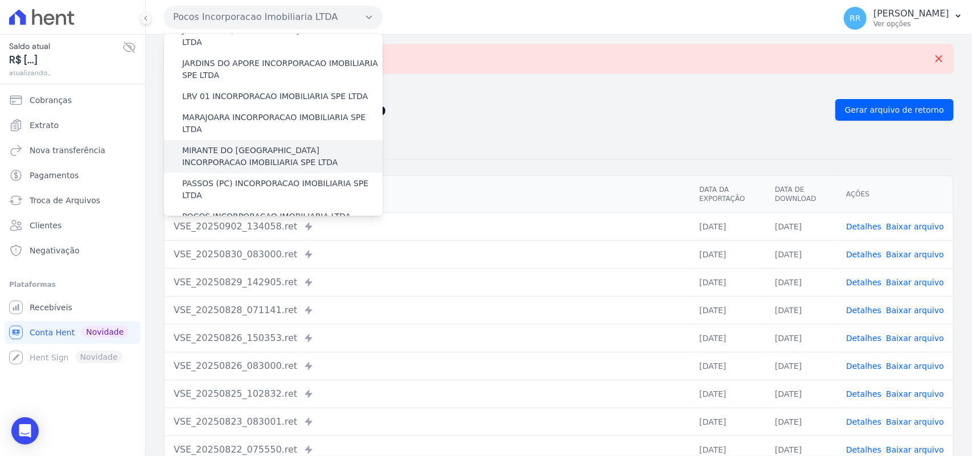
scroll to position [356, 0]
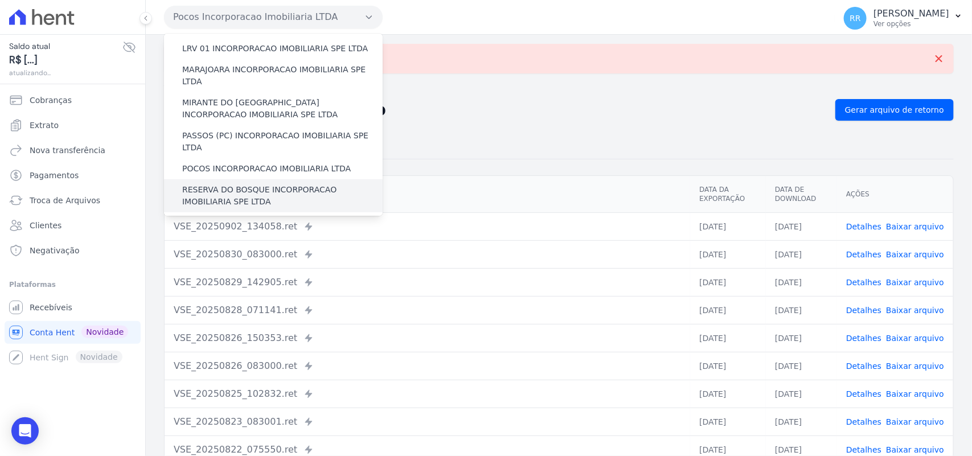
click at [224, 184] on label "RESERVA DO BOSQUE INCORPORACAO IMOBILIARIA SPE LTDA" at bounding box center [282, 196] width 200 height 24
click at [0, 0] on input "RESERVA DO BOSQUE INCORPORACAO IMOBILIARIA SPE LTDA" at bounding box center [0, 0] width 0 height 0
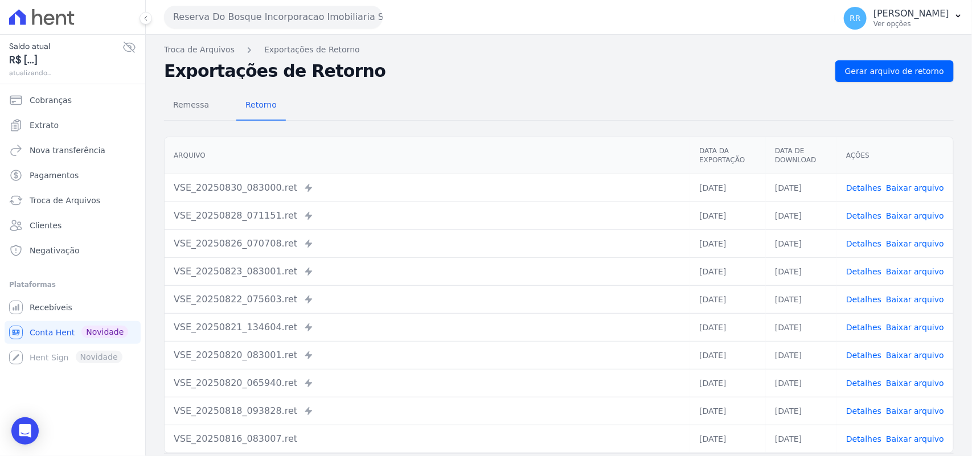
click at [899, 87] on div "Remessa Retorno Arquivo Data da Exportação Data de Download Ações VSE_20250830_…" at bounding box center [559, 288] width 790 height 412
click at [909, 74] on span "Gerar arquivo de retorno" at bounding box center [894, 70] width 99 height 11
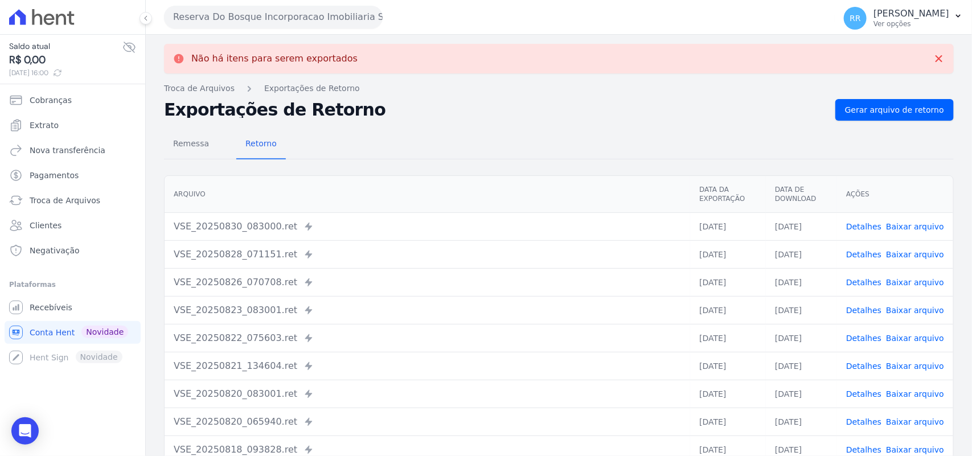
click at [245, 4] on div "Reserva Do Bosque Incorporacao Imobiliaria SPE LTDA Via Sul Engenharia AGUAS DE…" at bounding box center [497, 16] width 666 height 35
click at [233, 15] on button "Reserva Do Bosque Incorporacao Imobiliaria SPE LTDA" at bounding box center [273, 17] width 219 height 23
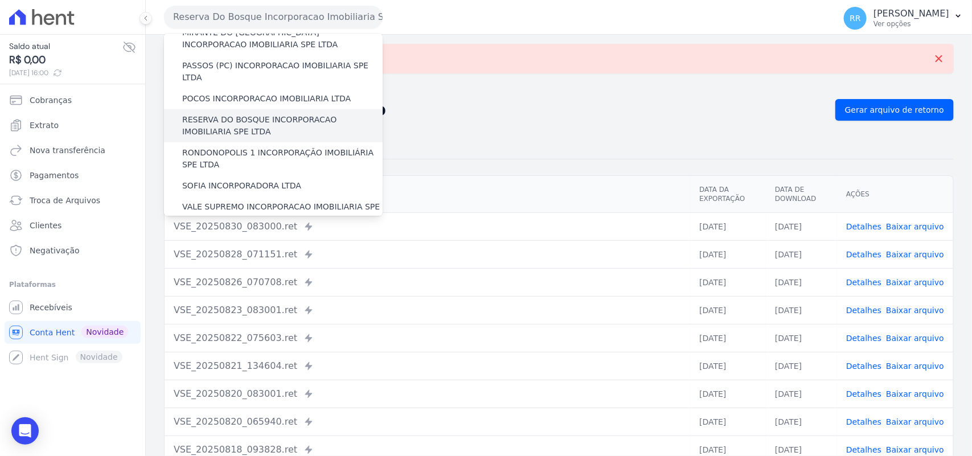
scroll to position [427, 0]
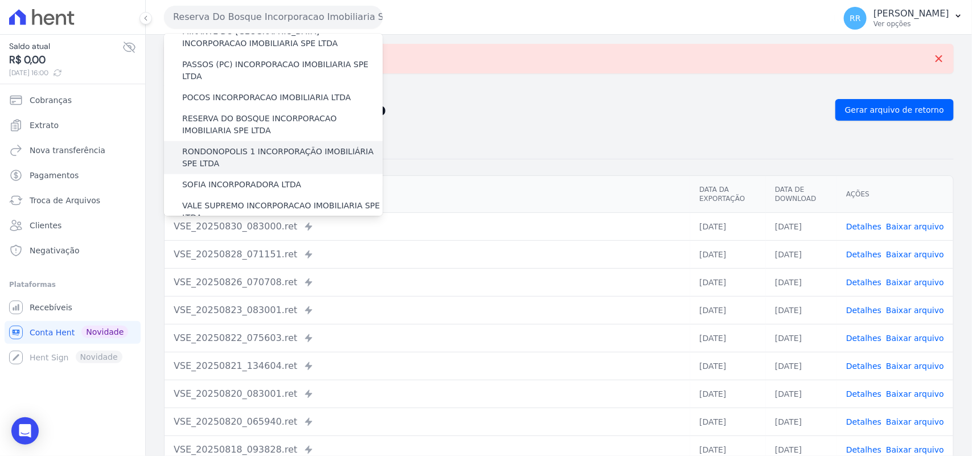
click at [225, 146] on label "RONDONOPOLIS 1 INCORPORAÇÃO IMOBILIÁRIA SPE LTDA" at bounding box center [282, 158] width 200 height 24
click at [0, 0] on input "RONDONOPOLIS 1 INCORPORAÇÃO IMOBILIÁRIA SPE LTDA" at bounding box center [0, 0] width 0 height 0
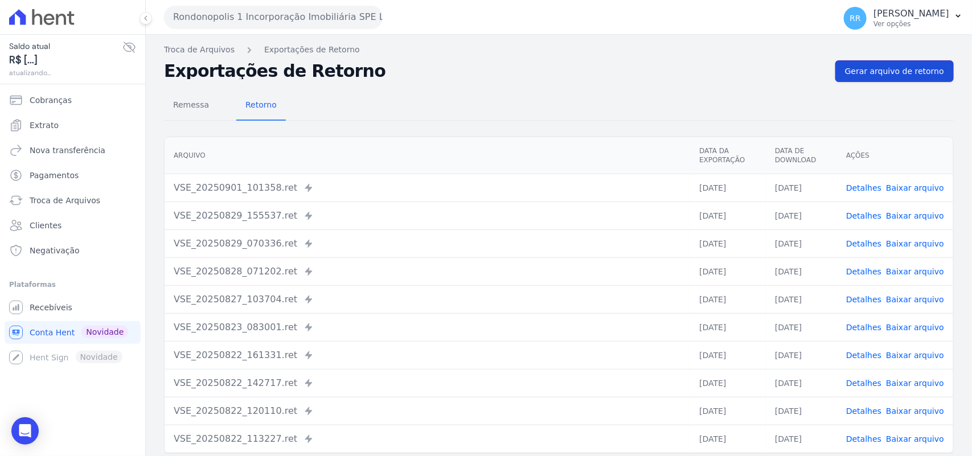
click at [893, 68] on span "Gerar arquivo de retorno" at bounding box center [894, 70] width 99 height 11
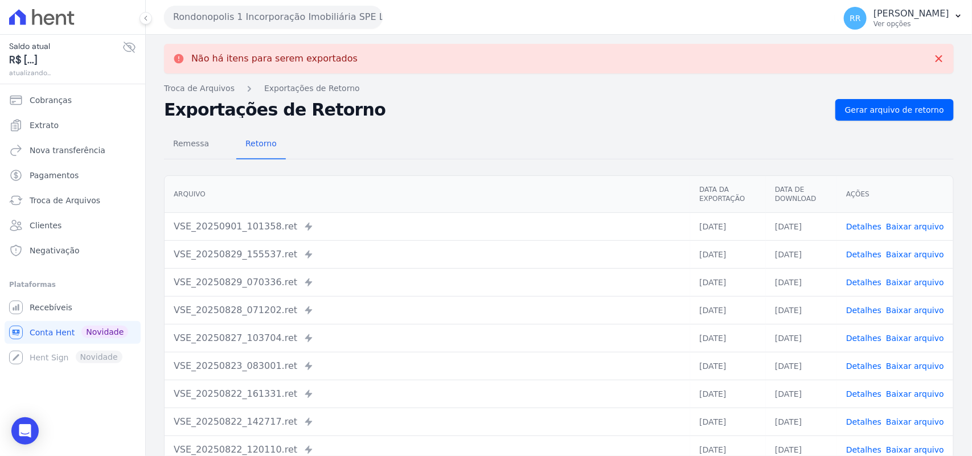
click at [302, 3] on div "Rondonopolis 1 Incorporação Imobiliária SPE LTDA Via Sul Engenharia AGUAS DE GU…" at bounding box center [497, 16] width 666 height 35
click at [300, 15] on button "Rondonopolis 1 Incorporação Imobiliária SPE LTDA" at bounding box center [273, 17] width 219 height 23
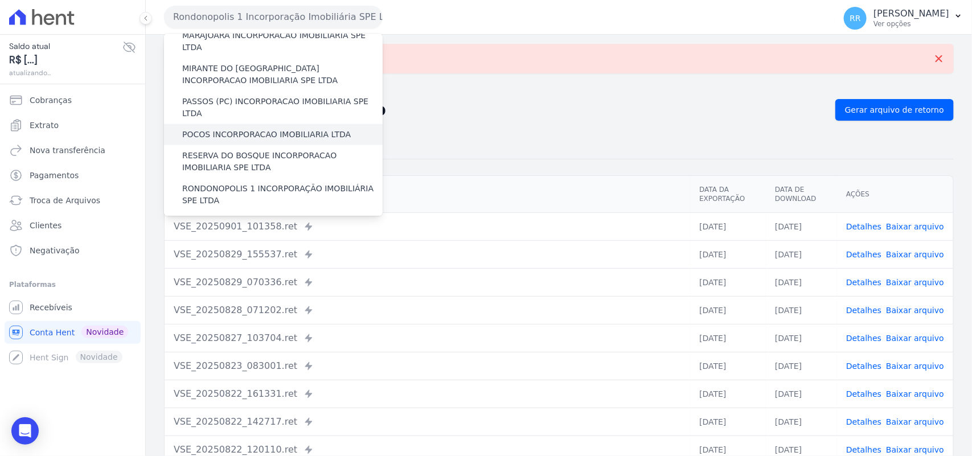
scroll to position [403, 0]
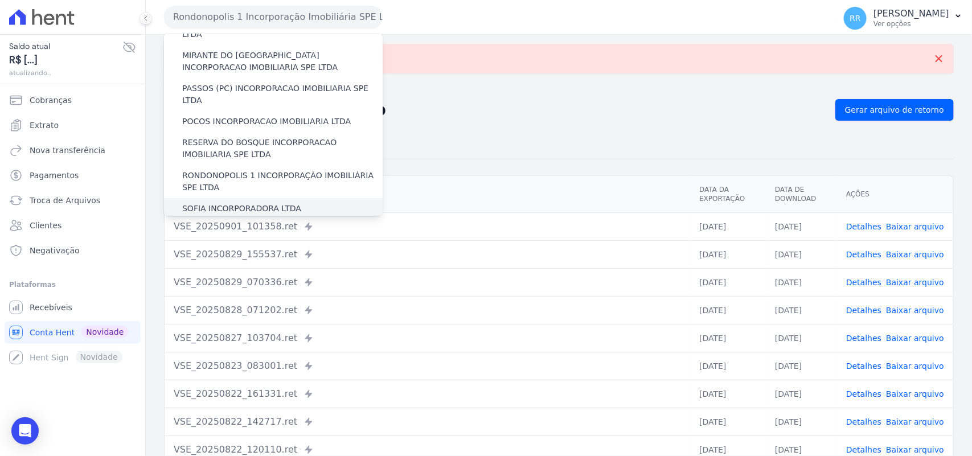
click at [231, 203] on label "SOFIA INCORPORADORA LTDA" at bounding box center [241, 209] width 119 height 12
click at [0, 0] on input "SOFIA INCORPORADORA LTDA" at bounding box center [0, 0] width 0 height 0
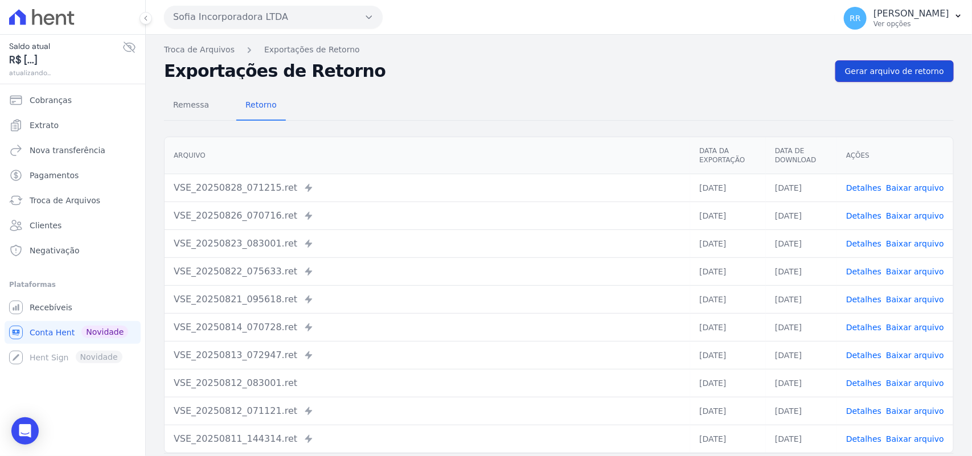
click at [900, 80] on link "Gerar arquivo de retorno" at bounding box center [894, 71] width 118 height 22
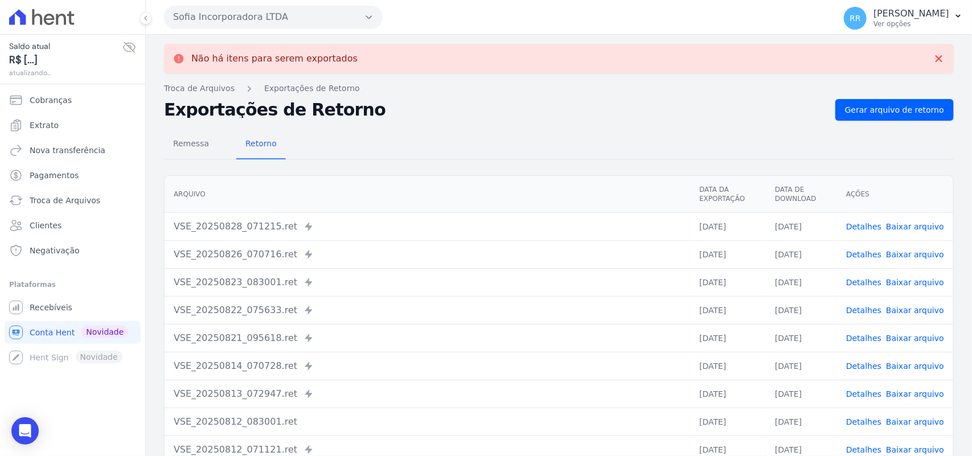
click at [246, 18] on button "Sofia Incorporadora LTDA" at bounding box center [273, 17] width 219 height 23
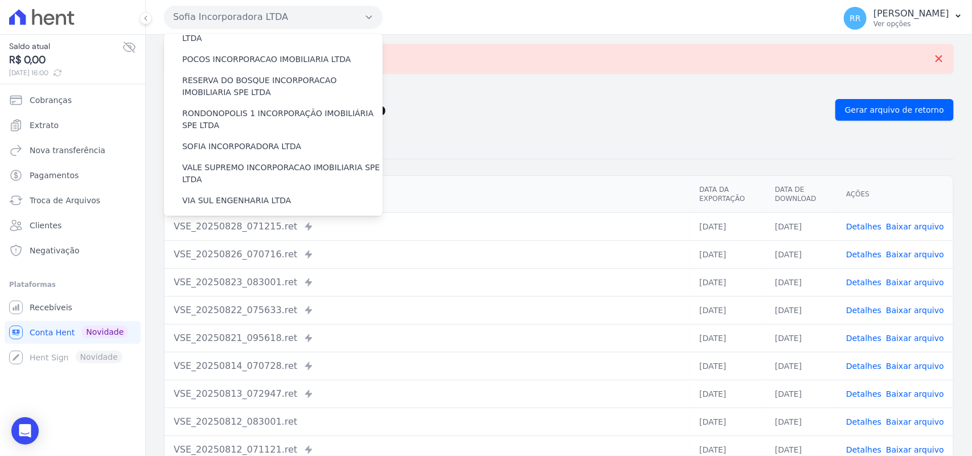
scroll to position [474, 0]
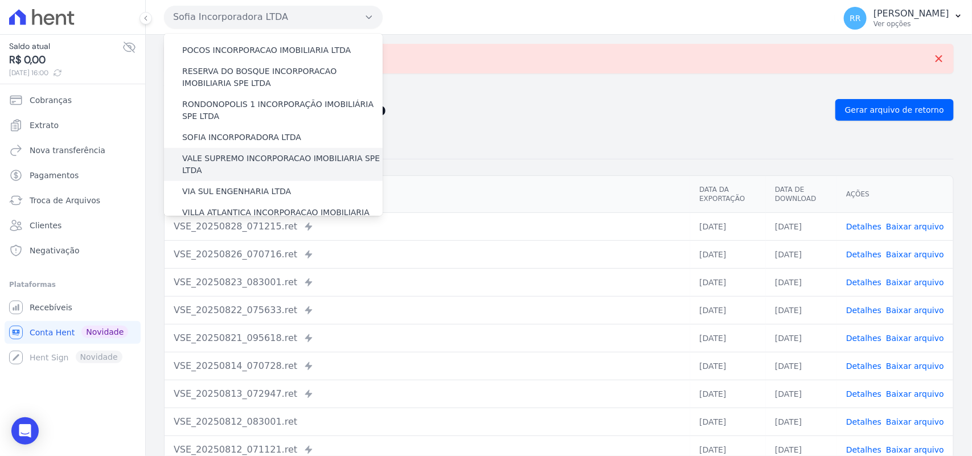
click at [216, 153] on label "VALE SUPREMO INCORPORACAO IMOBILIARIA SPE LTDA" at bounding box center [282, 165] width 200 height 24
click at [0, 0] on input "VALE SUPREMO INCORPORACAO IMOBILIARIA SPE LTDA" at bounding box center [0, 0] width 0 height 0
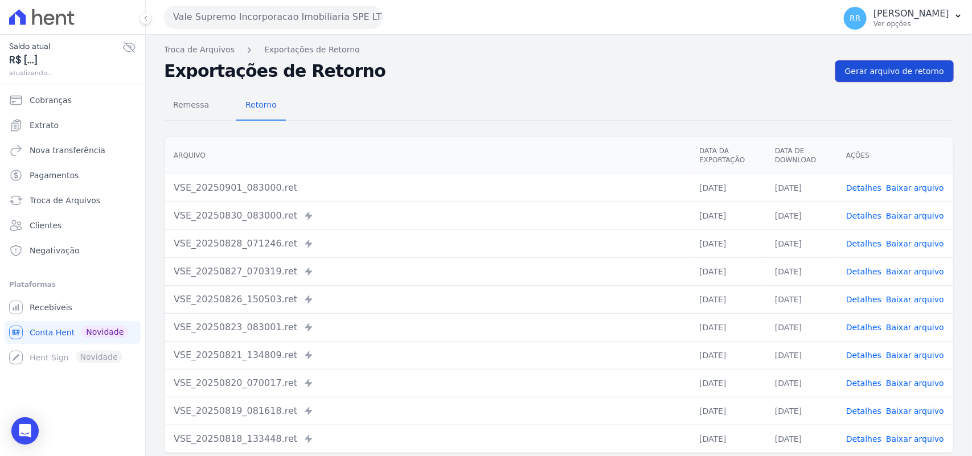
click at [868, 66] on span "Gerar arquivo de retorno" at bounding box center [894, 70] width 99 height 11
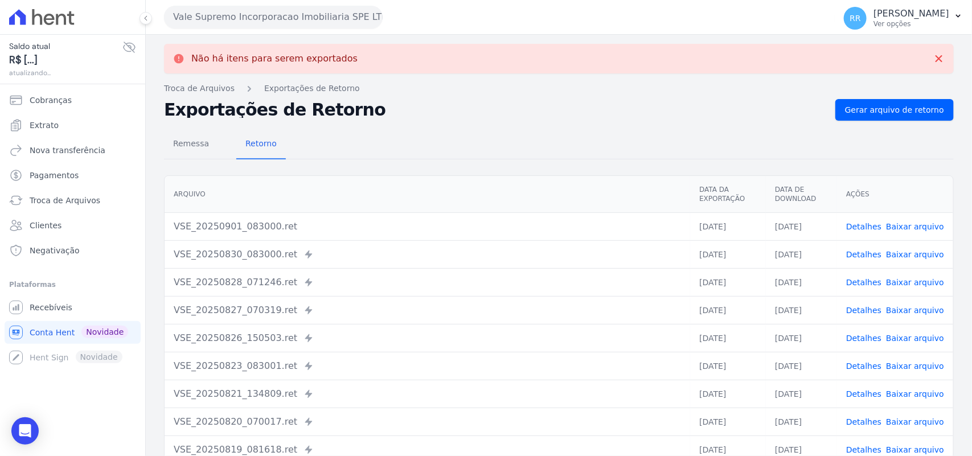
click at [251, 22] on button "Vale Supremo Incorporacao Imobiliaria SPE LTDA" at bounding box center [273, 17] width 219 height 23
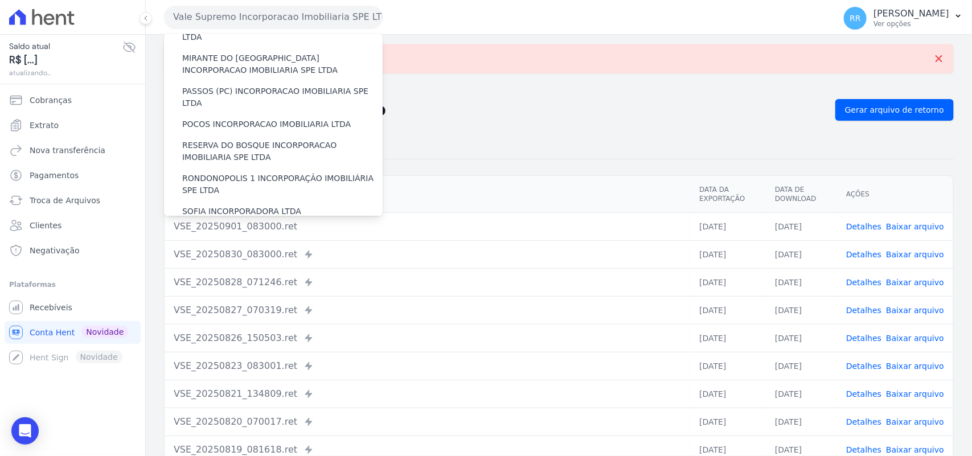
scroll to position [450, 0]
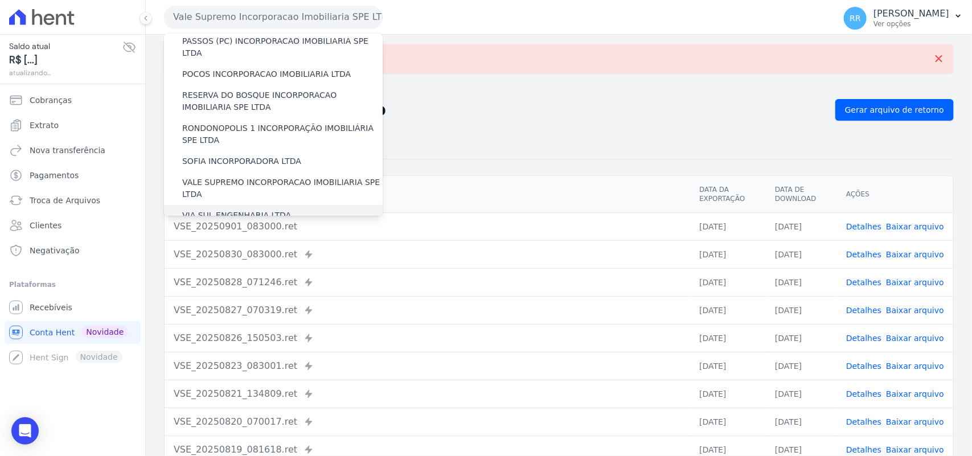
click at [229, 209] on label "VIA SUL ENGENHARIA LTDA" at bounding box center [236, 215] width 109 height 12
click at [0, 0] on input "VIA SUL ENGENHARIA LTDA" at bounding box center [0, 0] width 0 height 0
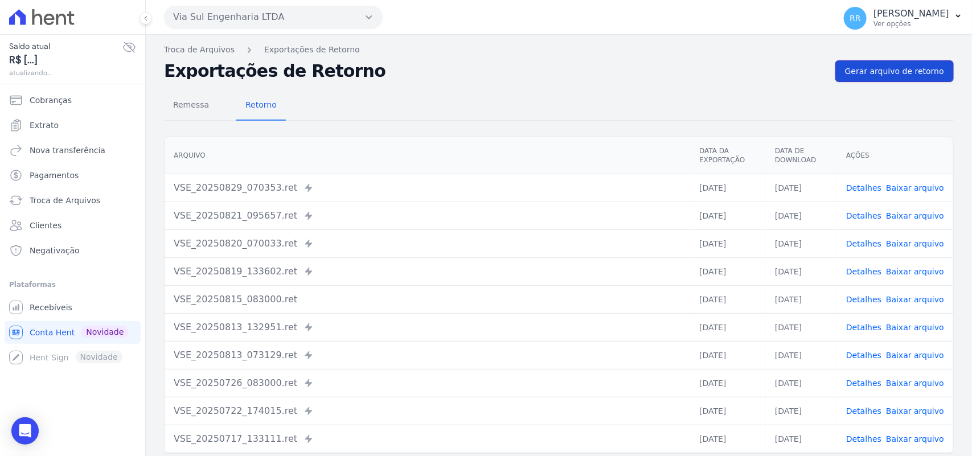
click at [903, 75] on span "Gerar arquivo de retorno" at bounding box center [894, 70] width 99 height 11
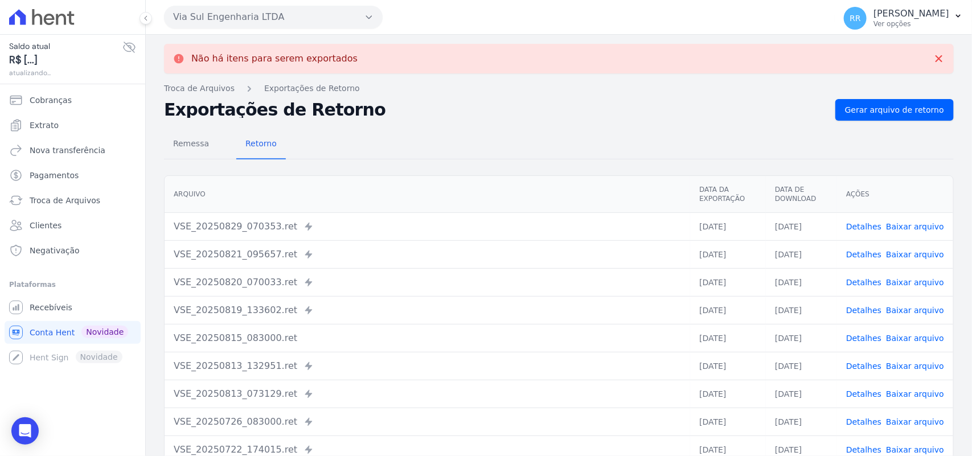
click at [258, 15] on button "Via Sul Engenharia LTDA" at bounding box center [273, 17] width 219 height 23
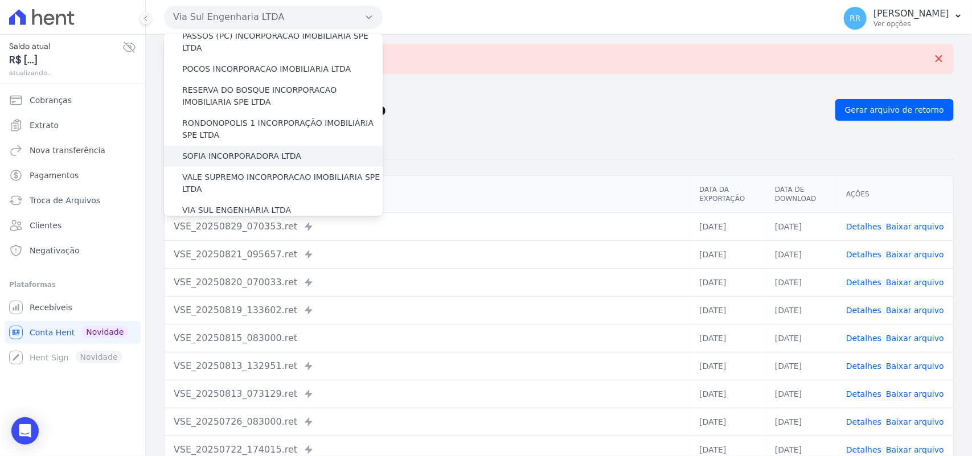
scroll to position [520, 0]
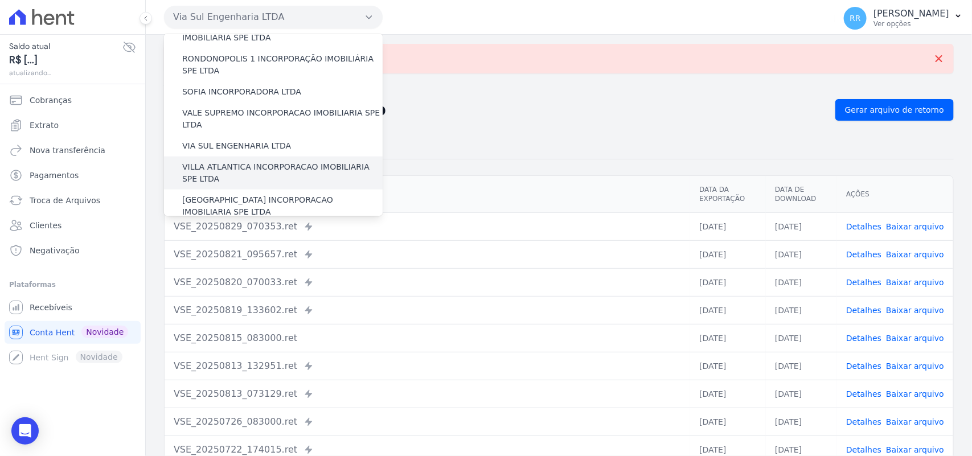
click at [243, 161] on label "VILLA ATLANTICA INCORPORACAO IMOBILIARIA SPE LTDA" at bounding box center [282, 173] width 200 height 24
click at [0, 0] on input "VILLA ATLANTICA INCORPORACAO IMOBILIARIA SPE LTDA" at bounding box center [0, 0] width 0 height 0
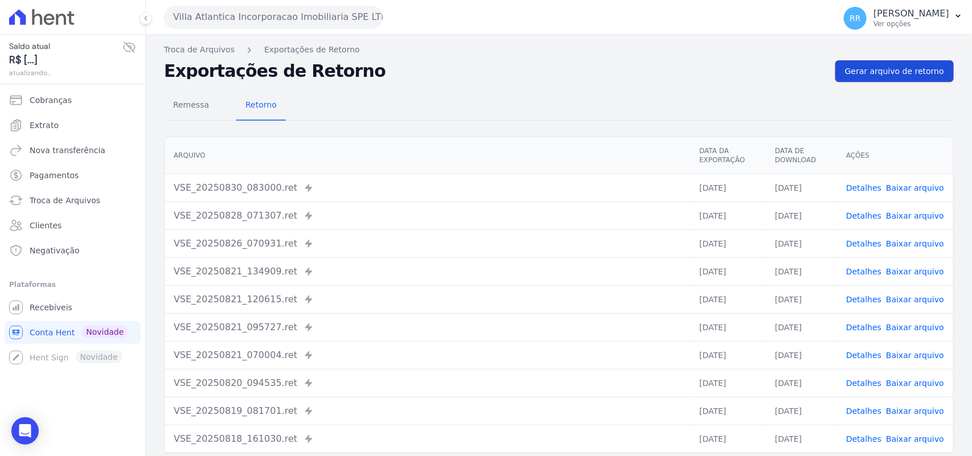
click at [875, 66] on span "Gerar arquivo de retorno" at bounding box center [894, 70] width 99 height 11
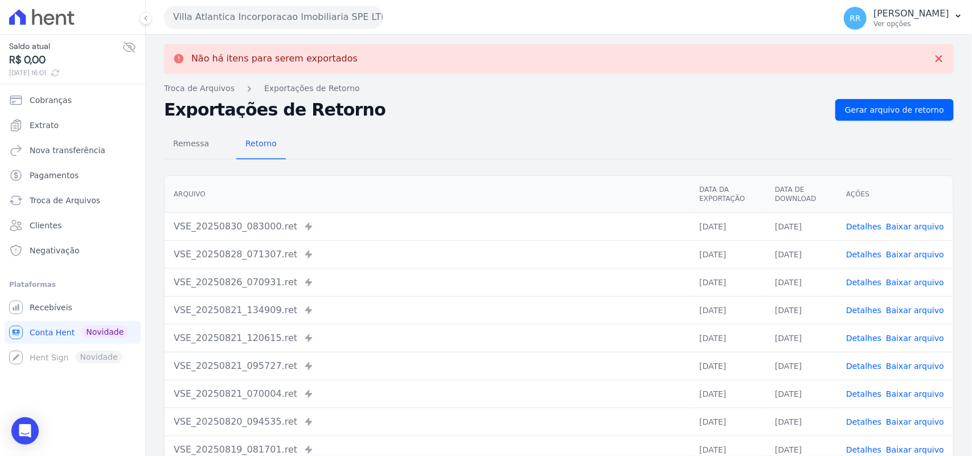
click at [302, 27] on button "Villa Atlantica Incorporacao Imobiliaria SPE LTDA" at bounding box center [273, 17] width 219 height 23
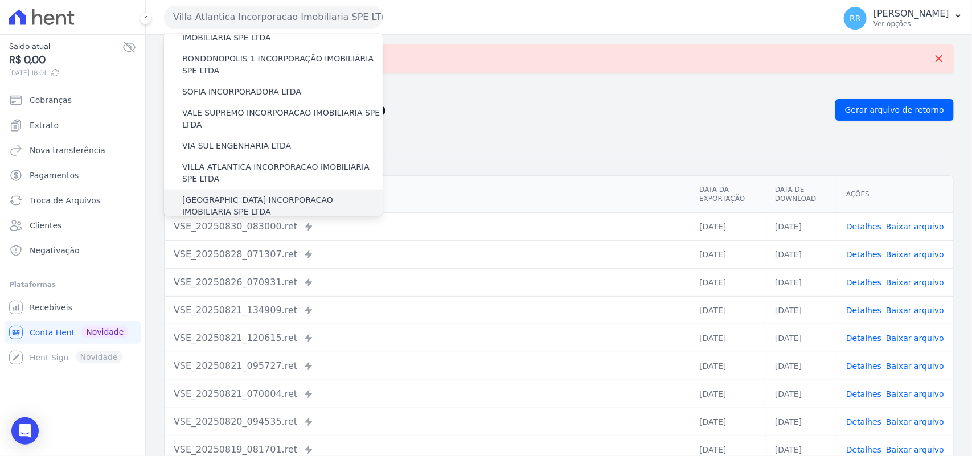
click at [245, 194] on label "[GEOGRAPHIC_DATA] INCORPORACAO IMOBILIARIA SPE LTDA" at bounding box center [282, 206] width 200 height 24
click at [0, 0] on input "[GEOGRAPHIC_DATA] INCORPORACAO IMOBILIARIA SPE LTDA" at bounding box center [0, 0] width 0 height 0
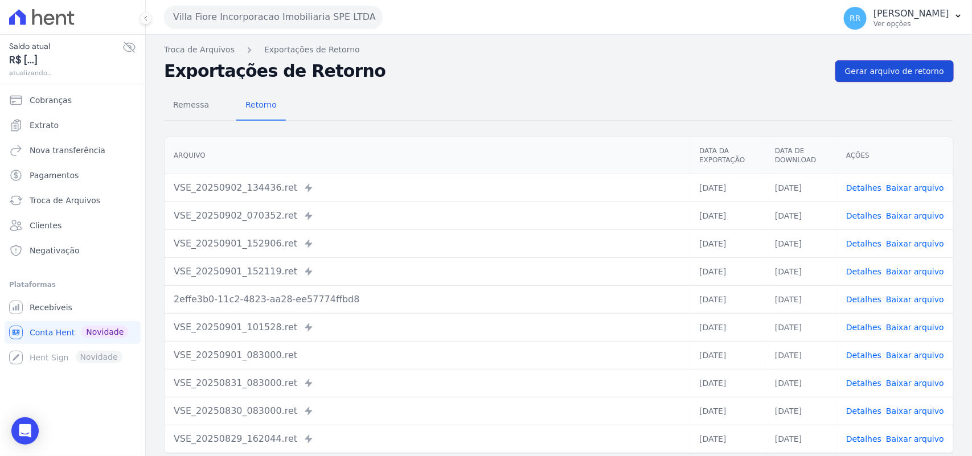
click at [897, 80] on link "Gerar arquivo de retorno" at bounding box center [894, 71] width 118 height 22
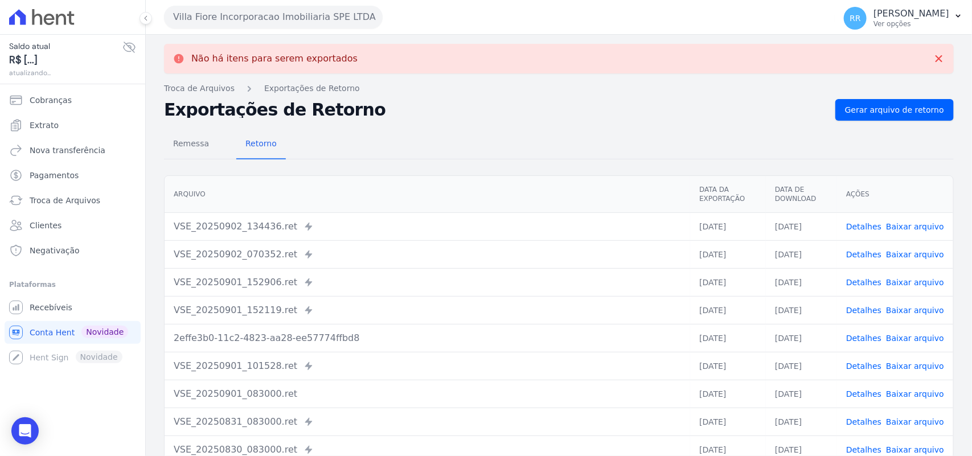
click at [374, 32] on div "Villa Fiore Incorporacao Imobiliaria SPE LTDA Via Sul Engenharia AGUAS DE GUANA…" at bounding box center [497, 16] width 666 height 35
click at [336, 21] on button "Villa Fiore Incorporacao Imobiliaria SPE LTDA" at bounding box center [273, 17] width 219 height 23
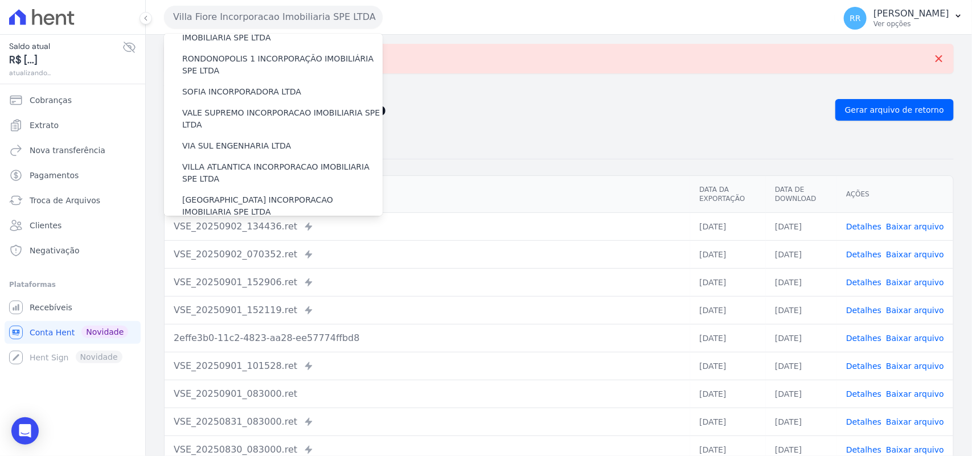
click at [268, 227] on label "VILLA TROPICAL INCORPORAÇÃO IMOBILIÁRIA SPE LTDA" at bounding box center [282, 239] width 200 height 24
click at [0, 0] on input "VILLA TROPICAL INCORPORAÇÃO IMOBILIÁRIA SPE LTDA" at bounding box center [0, 0] width 0 height 0
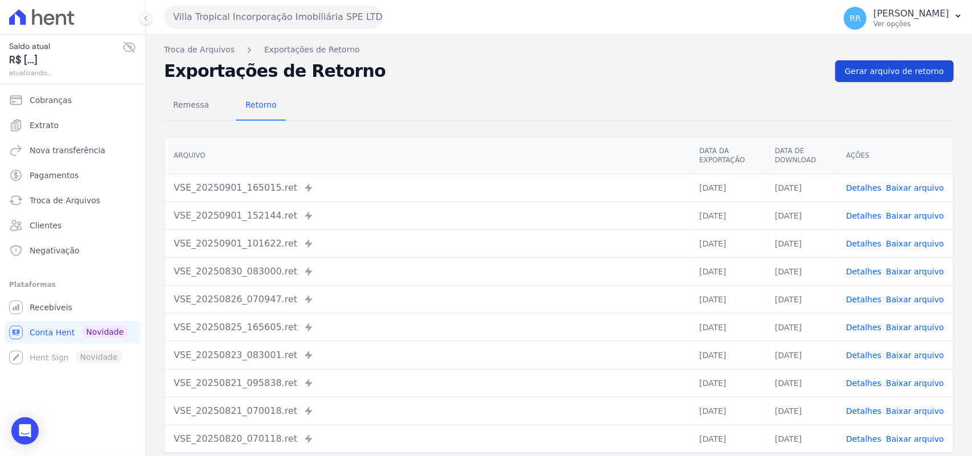
click at [923, 74] on span "Gerar arquivo de retorno" at bounding box center [894, 70] width 99 height 11
click at [568, 154] on th "Arquivo" at bounding box center [427, 155] width 525 height 37
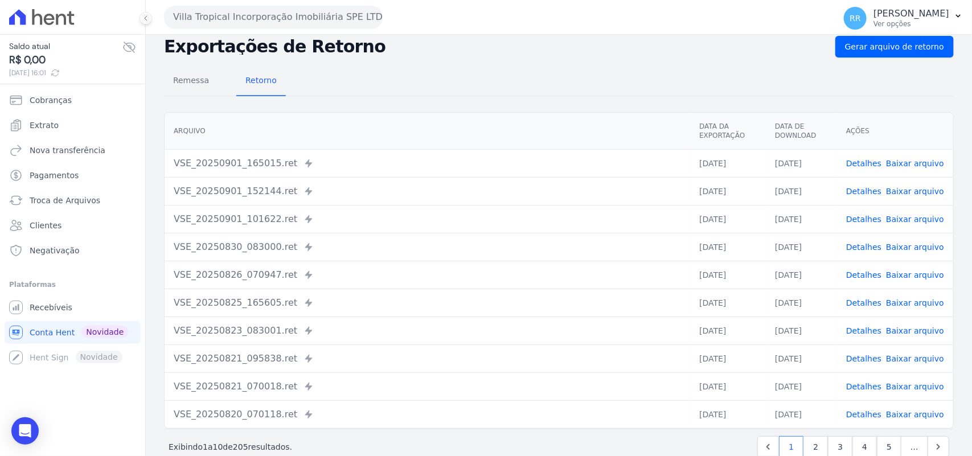
scroll to position [48, 0]
